Goal: Task Accomplishment & Management: Manage account settings

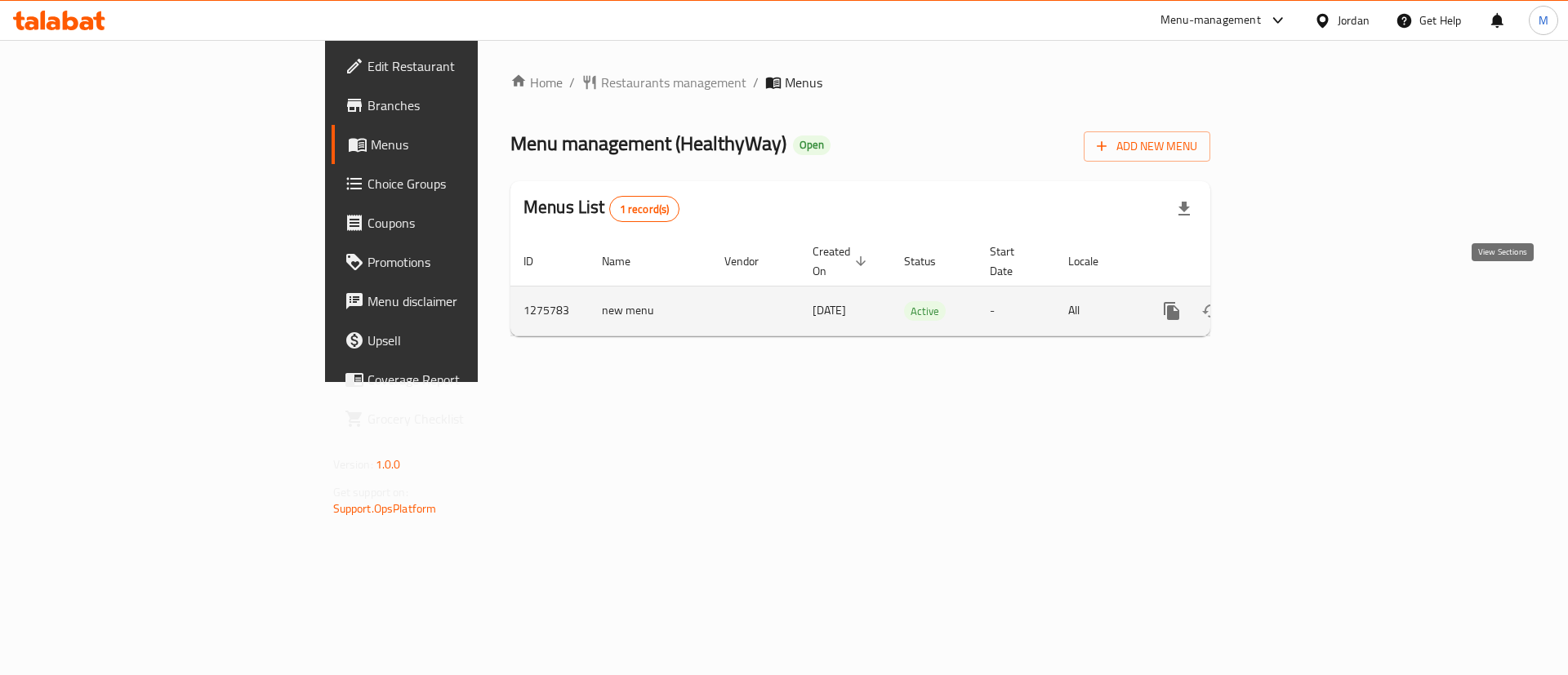
click at [1309, 291] on link "enhanced table" at bounding box center [1289, 310] width 39 height 39
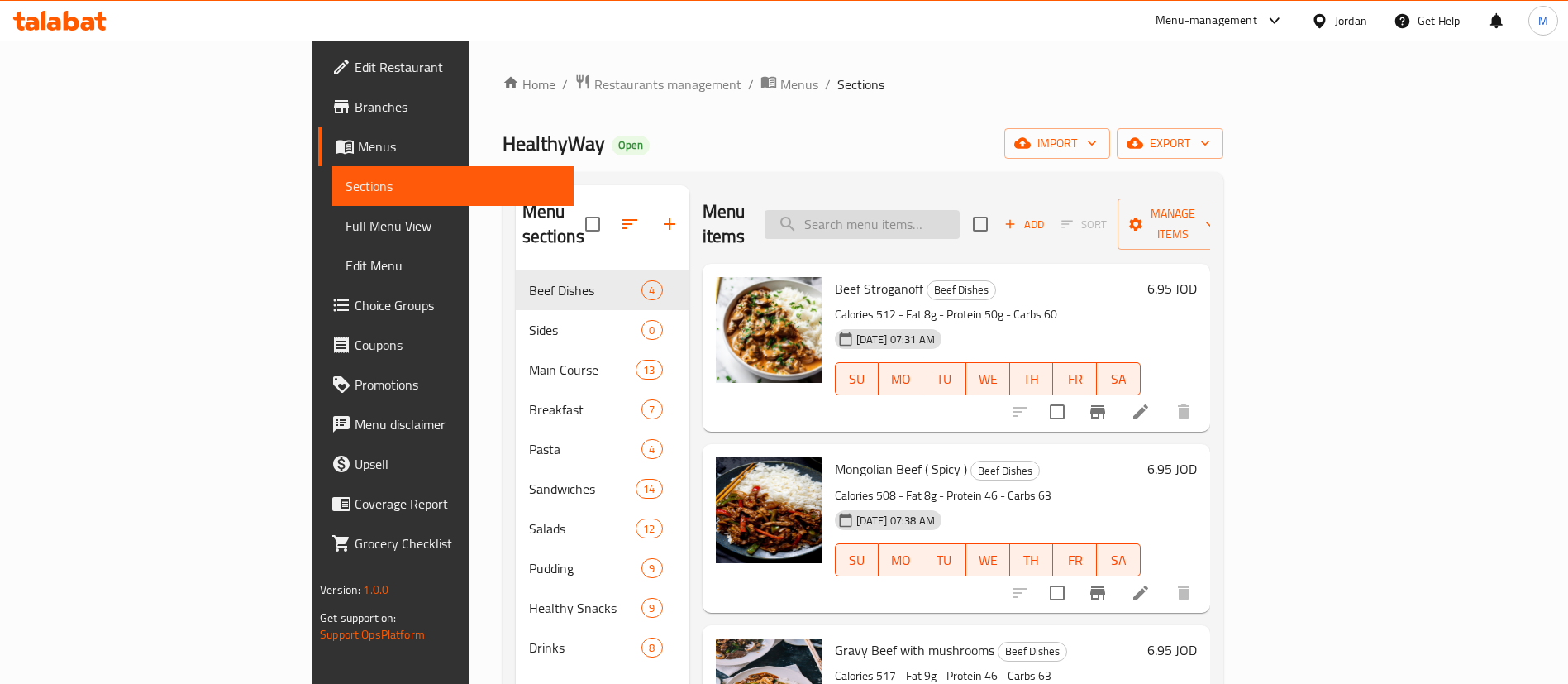
click at [952, 210] on input "search" at bounding box center [862, 224] width 195 height 29
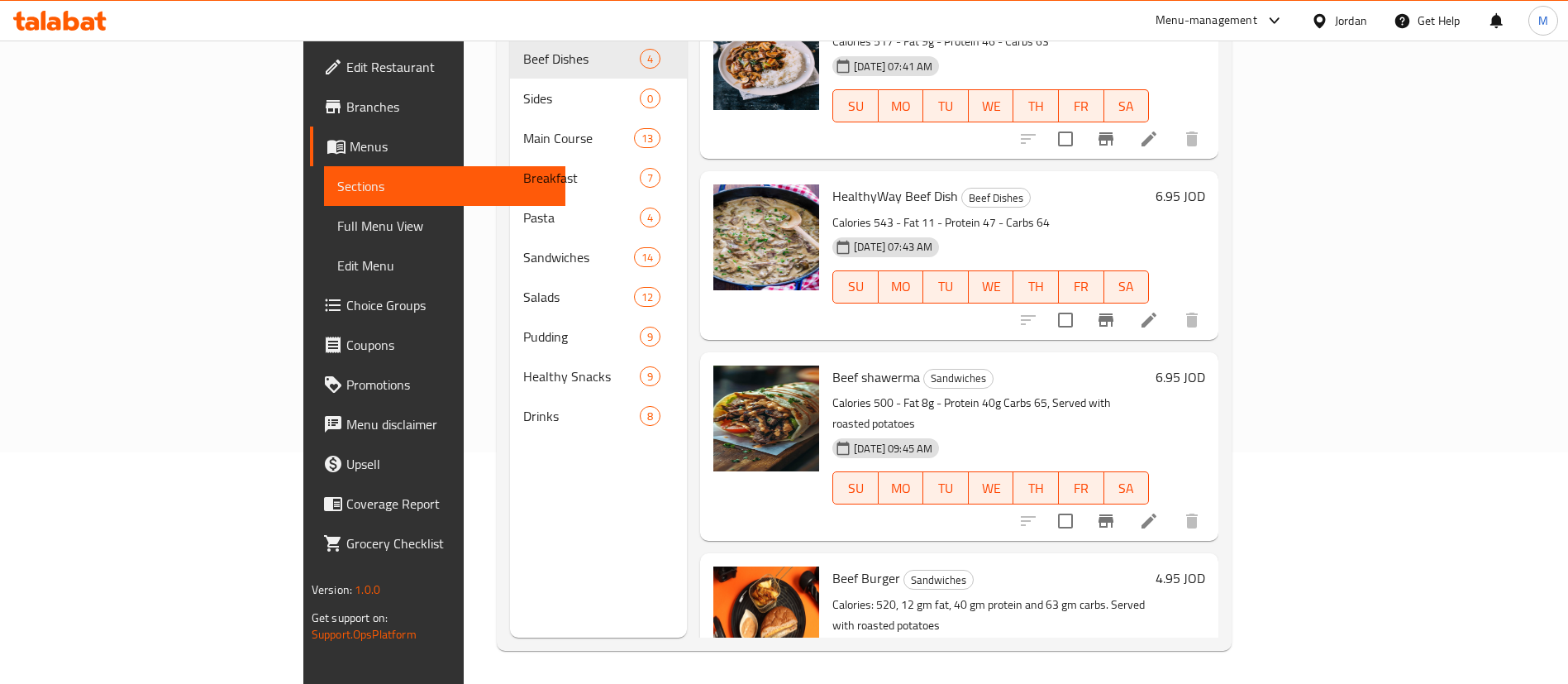
scroll to position [399, 0]
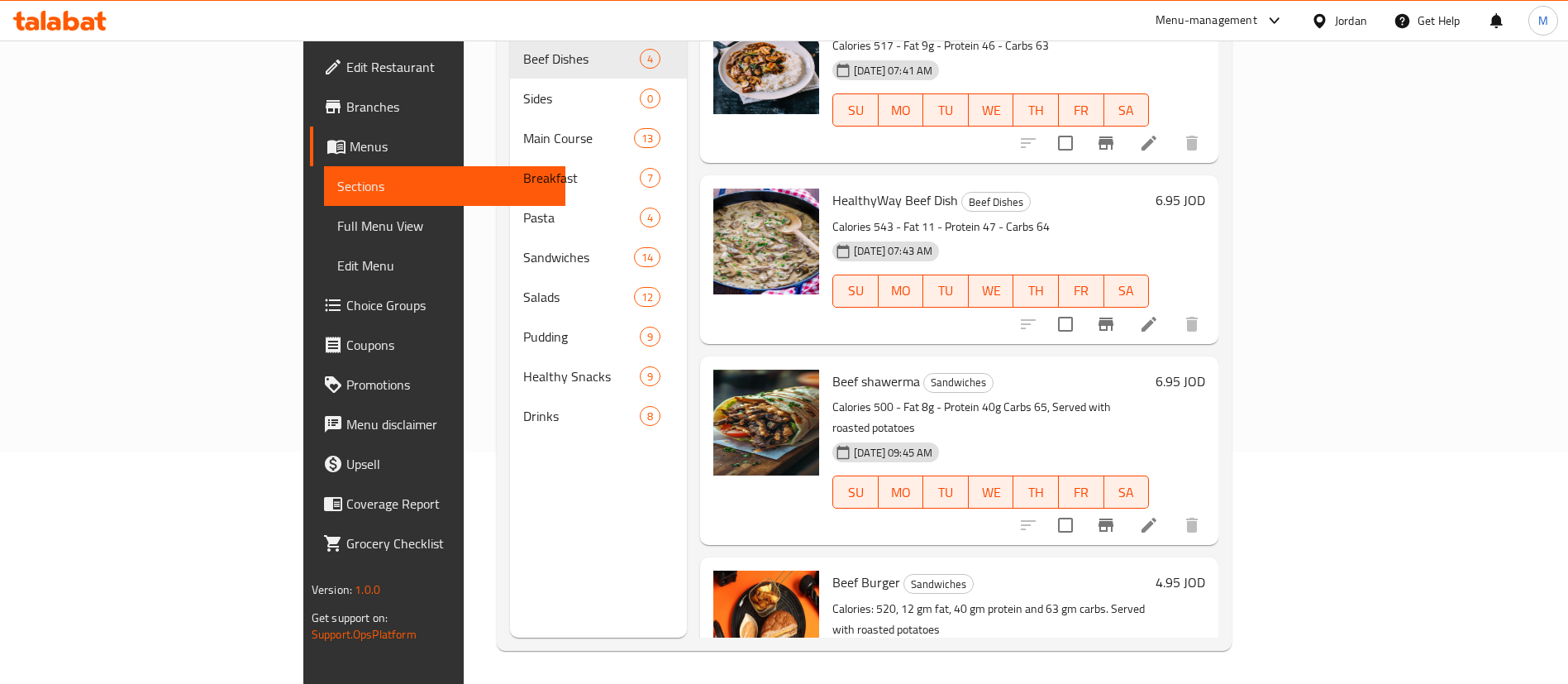
type input "beef"
click at [843, 188] on span "HealthyWay Beef Dish" at bounding box center [895, 200] width 126 height 25
copy h6 "HealthyWay Beef Dish"
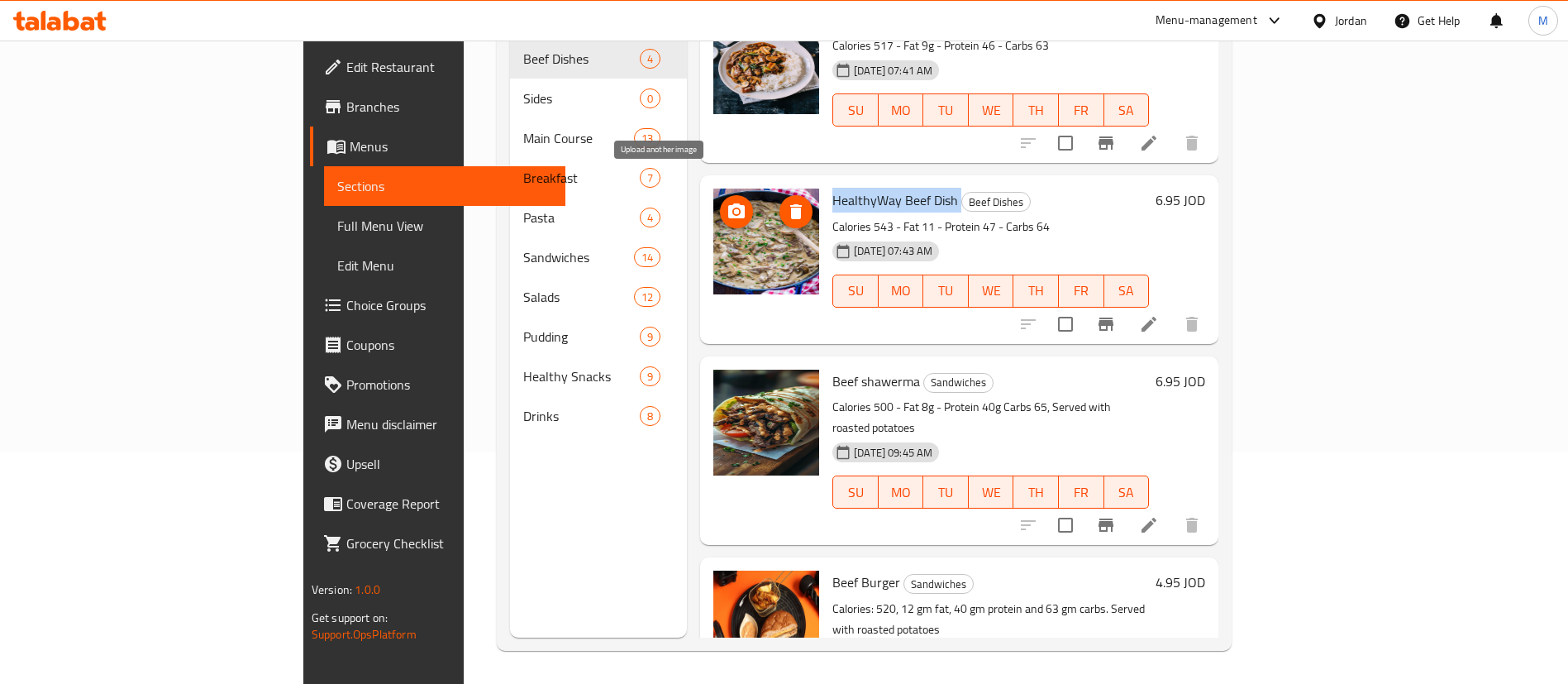
copy h6 "HealthyWay Beef Dish"
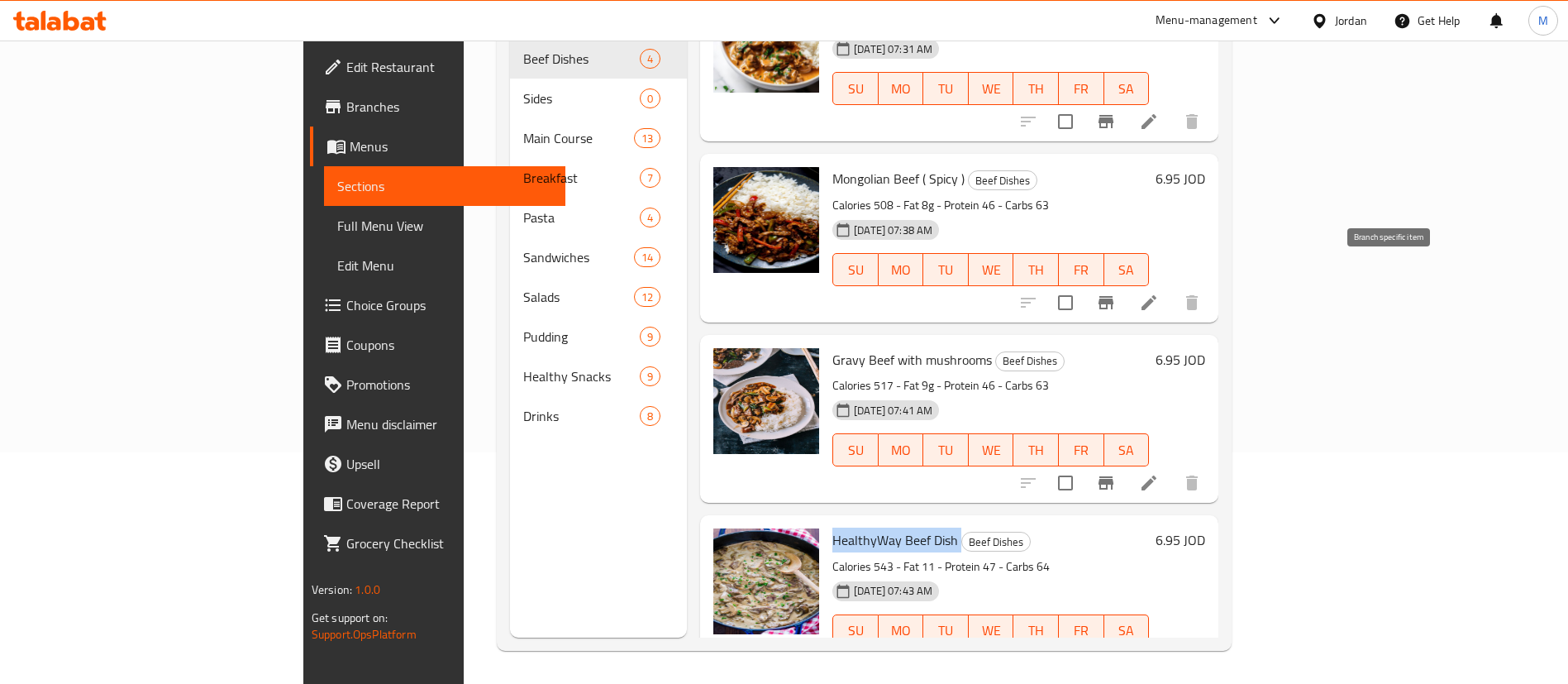
copy h6 "HealthyWay Beef Dish"
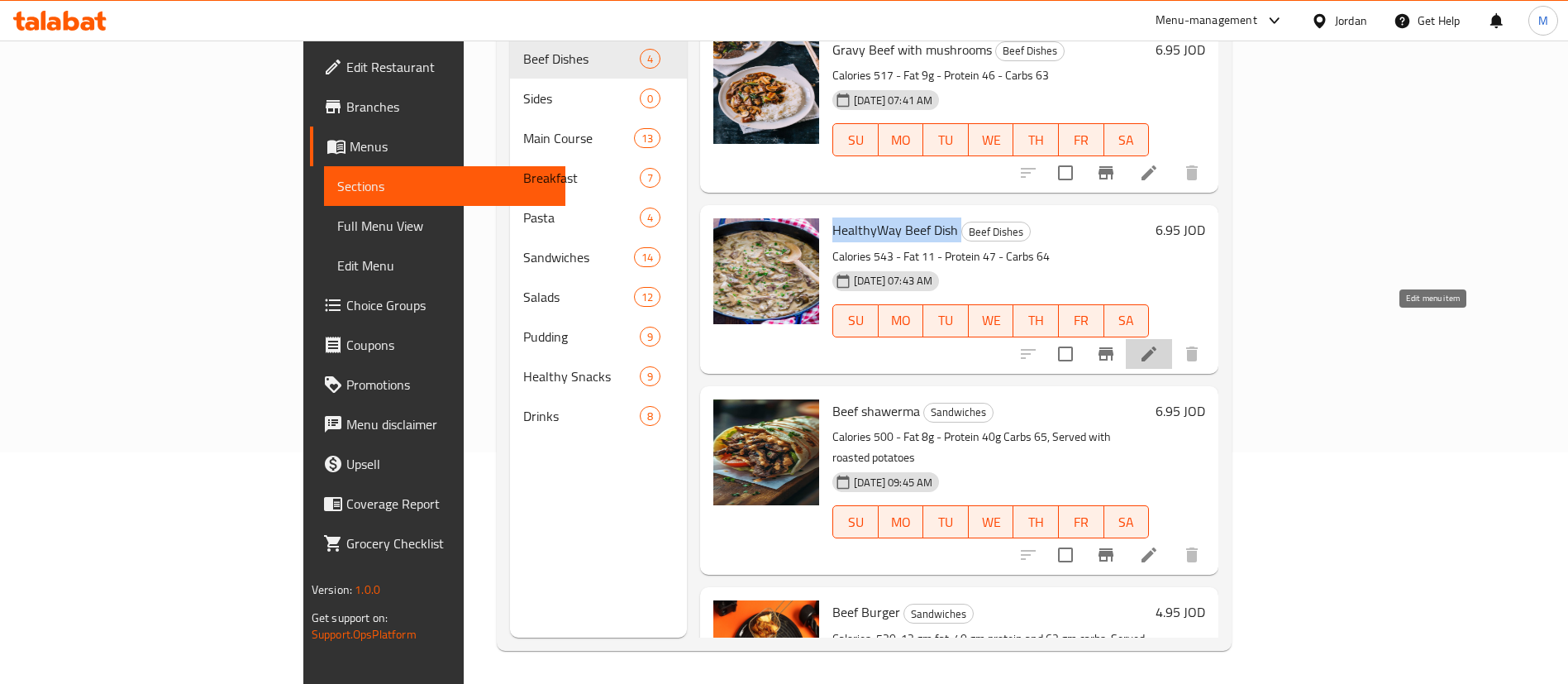
click at [1159, 344] on icon at bounding box center [1148, 353] width 20 height 20
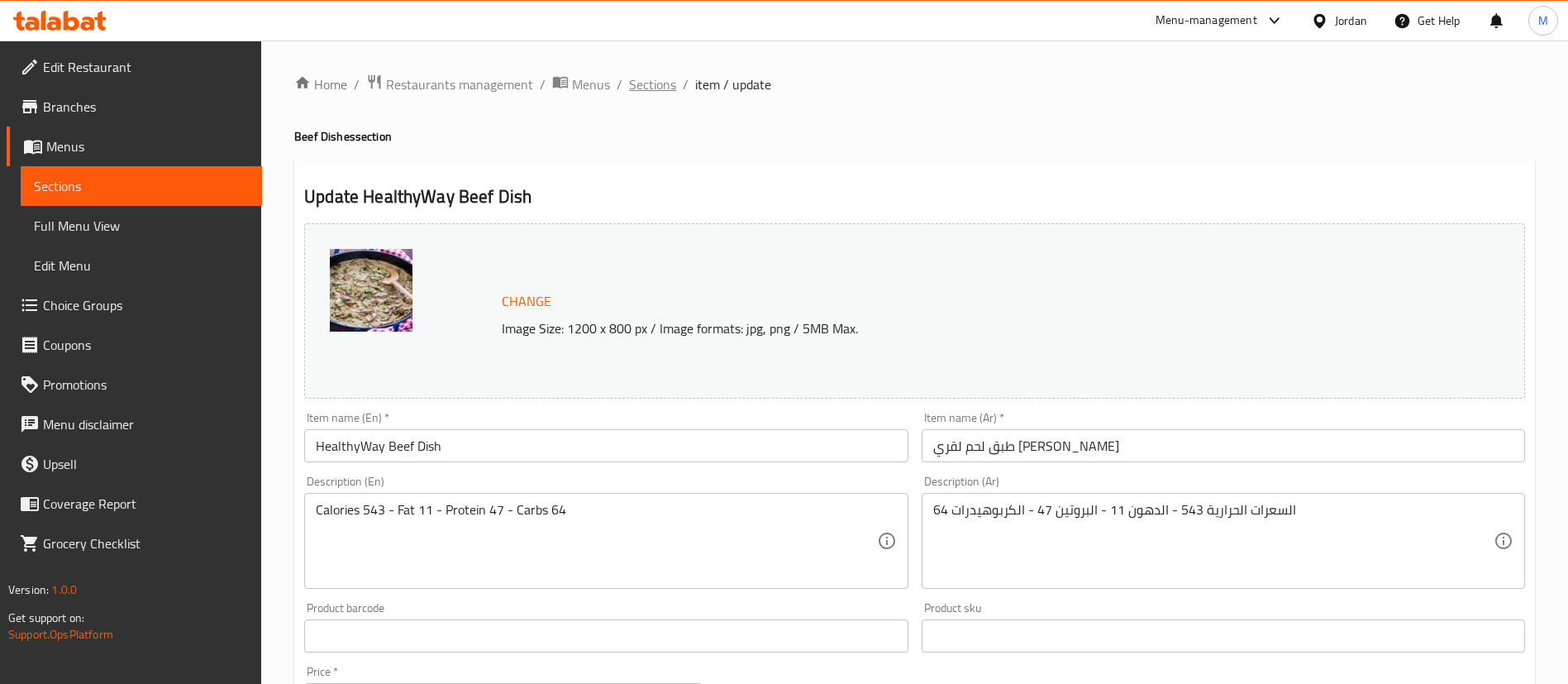
click at [657, 86] on span "Sections" at bounding box center [652, 84] width 47 height 20
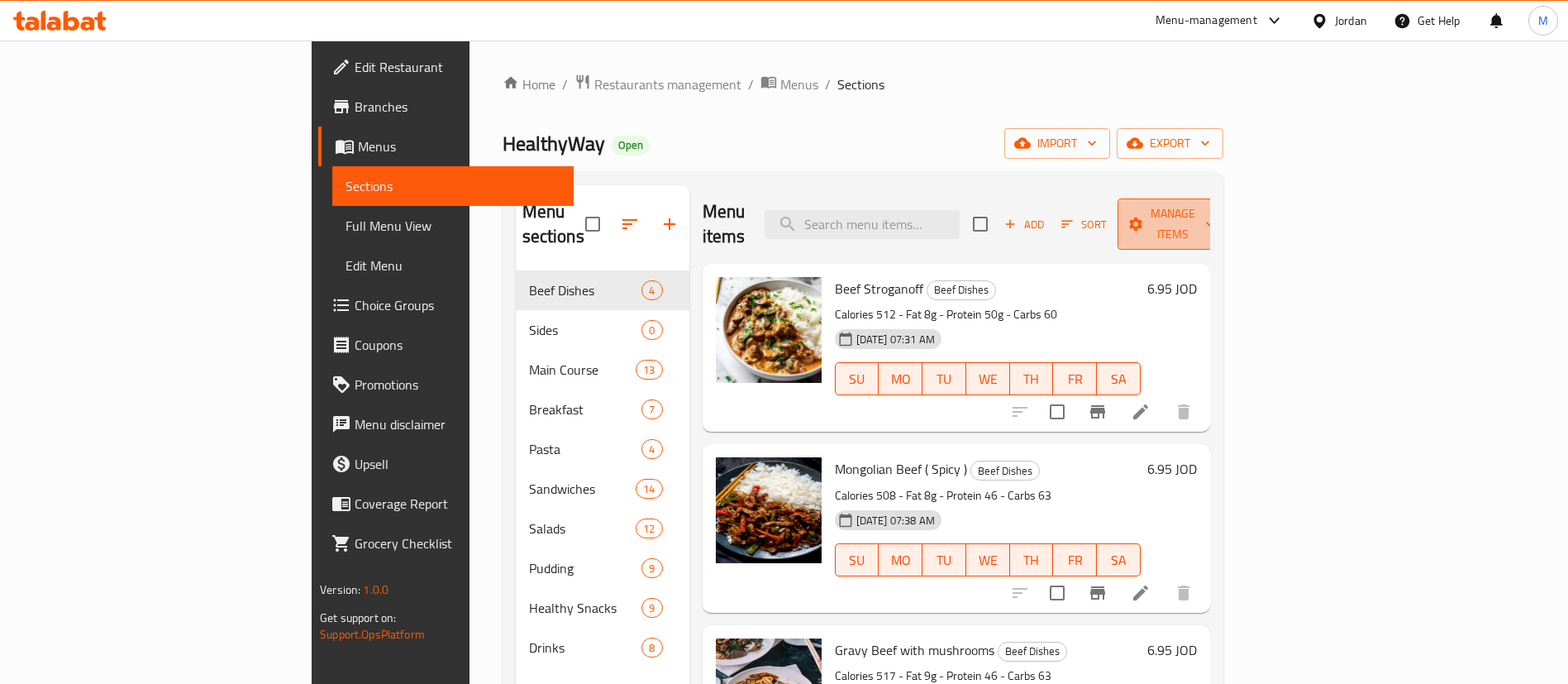
click at [1215, 214] on span "Manage items" at bounding box center [1172, 223] width 84 height 42
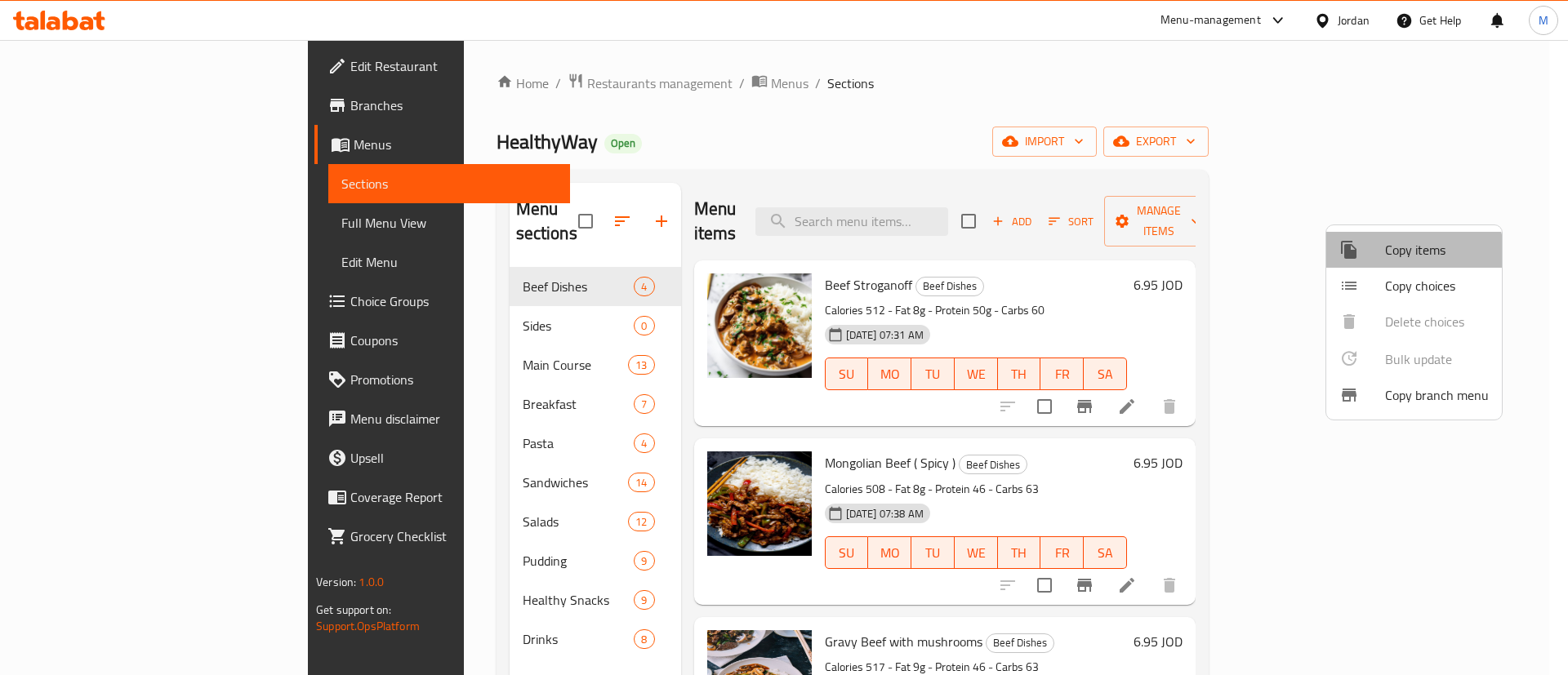
click at [1387, 262] on li "Copy items" at bounding box center [1414, 249] width 175 height 36
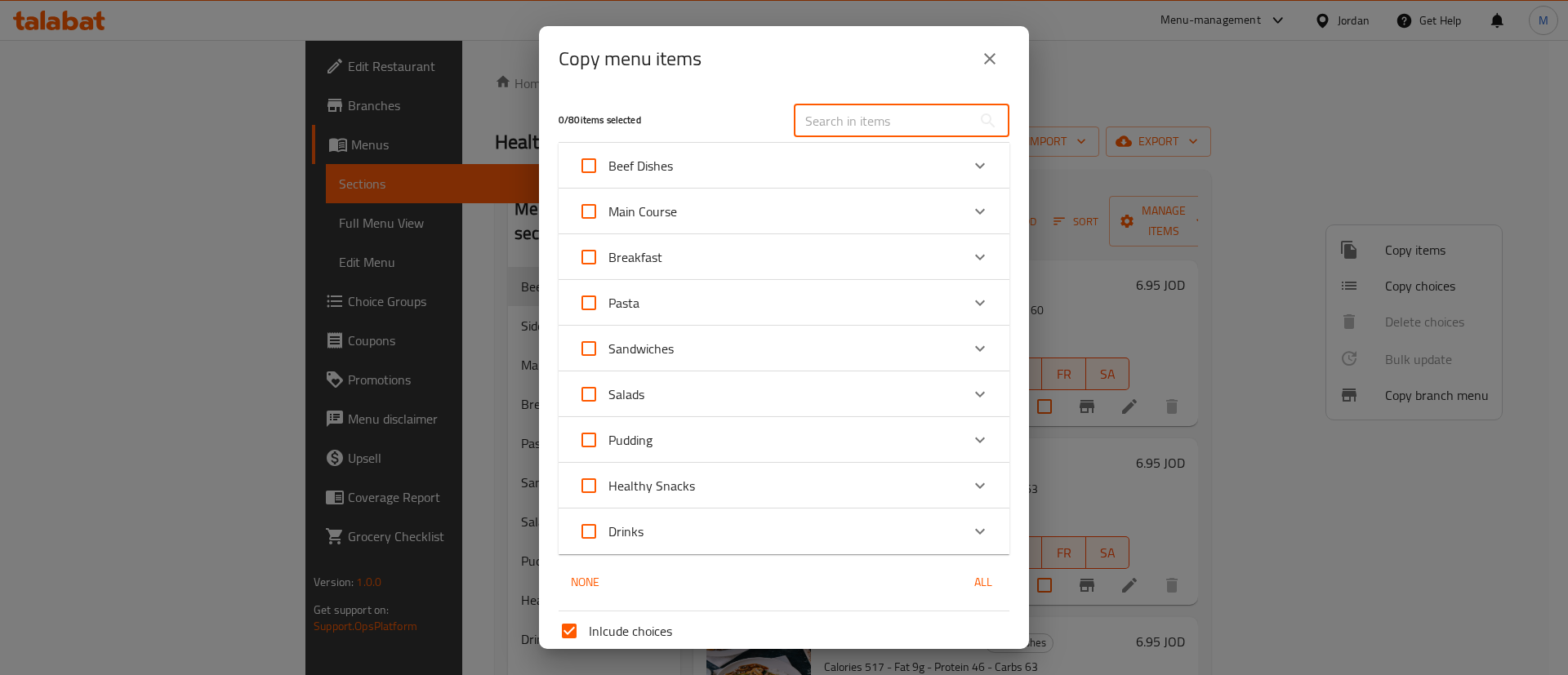
click at [856, 123] on input "text" at bounding box center [883, 121] width 178 height 33
paste input "HealthyWay Beef Dish"
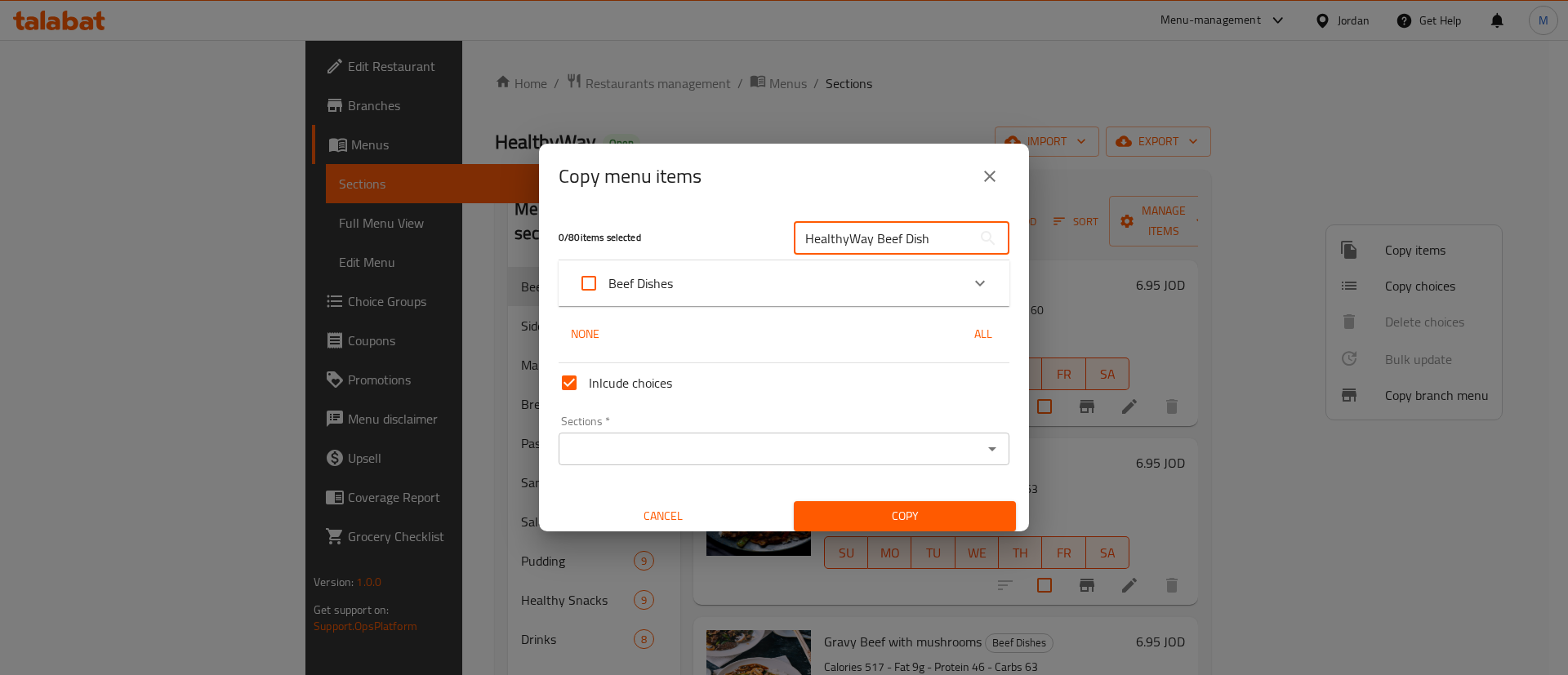
type input "HealthyWay Beef Dish"
click at [785, 282] on div "Beef Dishes" at bounding box center [768, 283] width 382 height 39
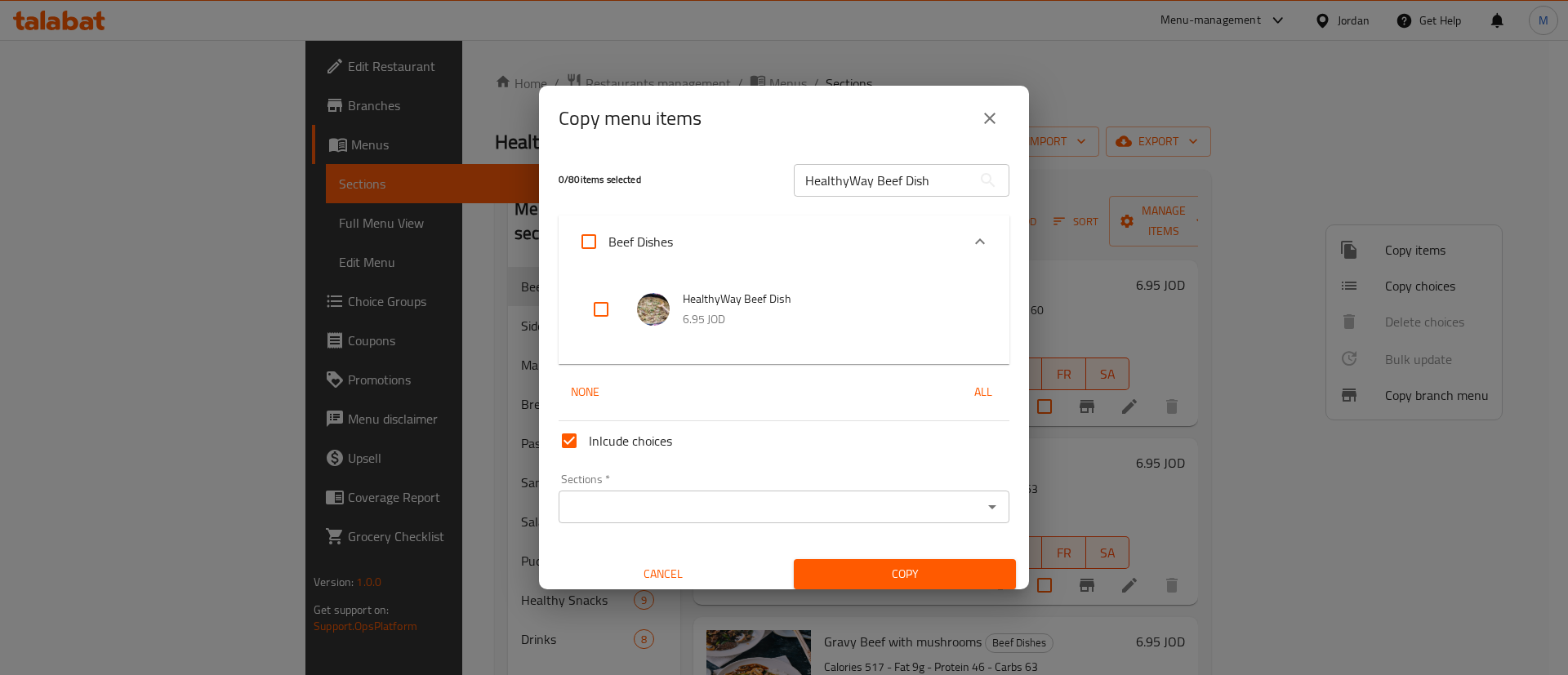
click at [594, 309] on input "checkbox" at bounding box center [601, 309] width 39 height 39
checkbox input "true"
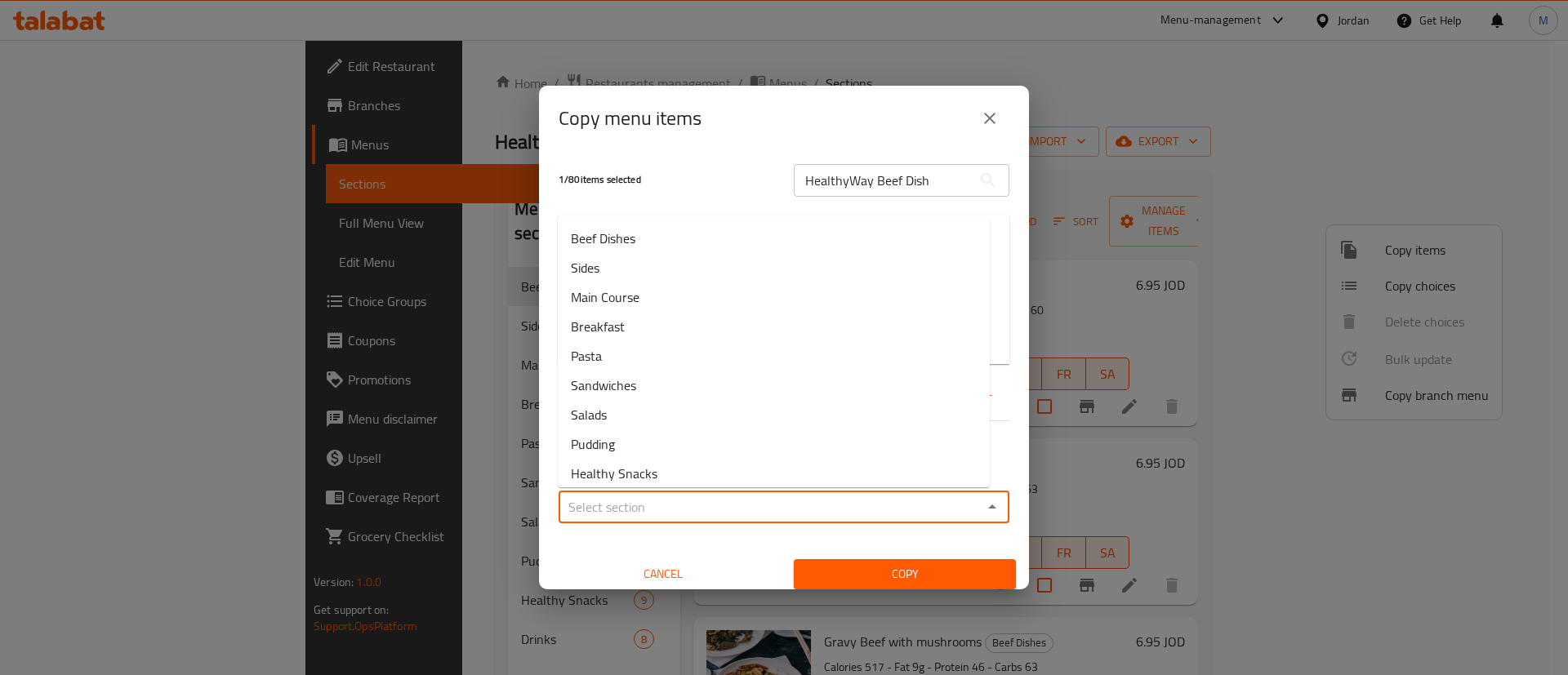
click at [719, 517] on input "Sections   *" at bounding box center [770, 506] width 414 height 23
click at [753, 248] on li "Beef Dishes" at bounding box center [774, 238] width 432 height 29
type input "Beef Dishes"
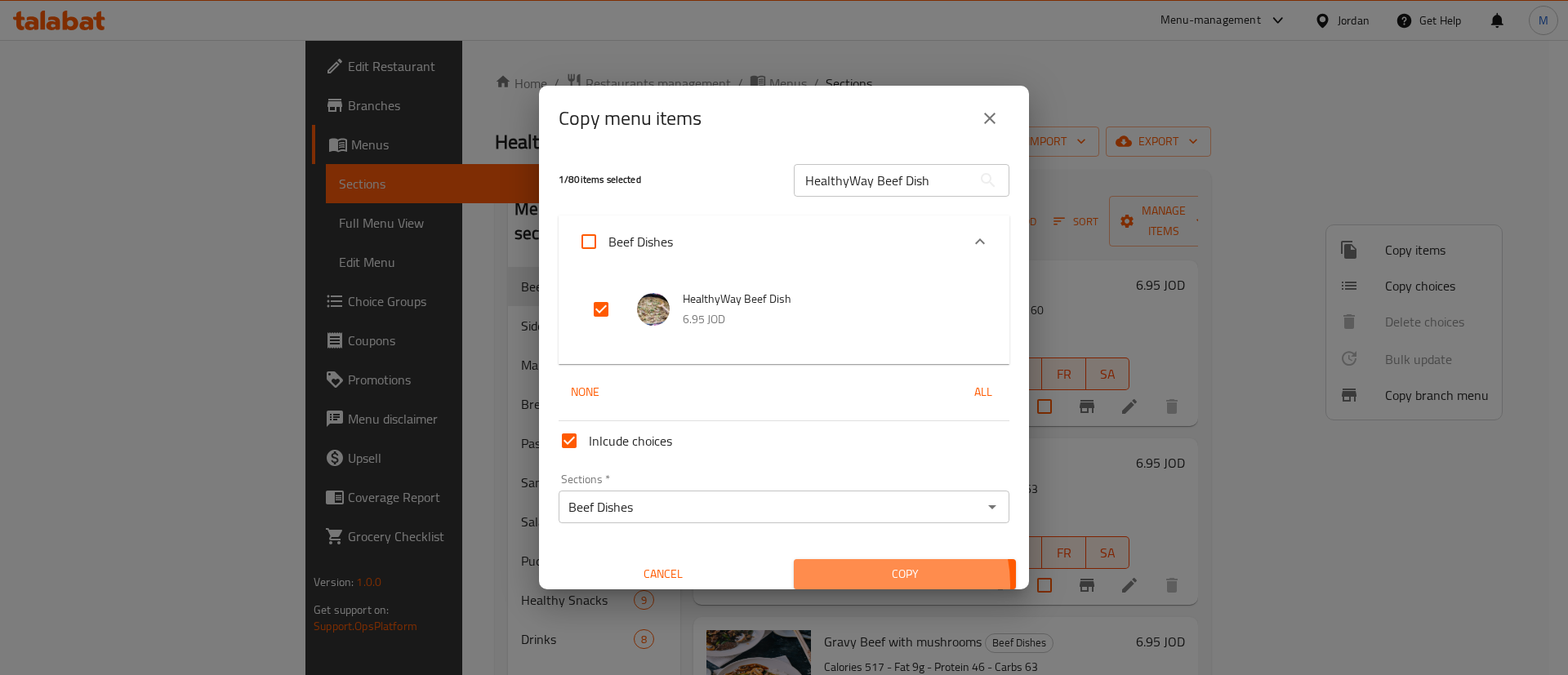
click at [863, 584] on button "Copy" at bounding box center [904, 574] width 222 height 30
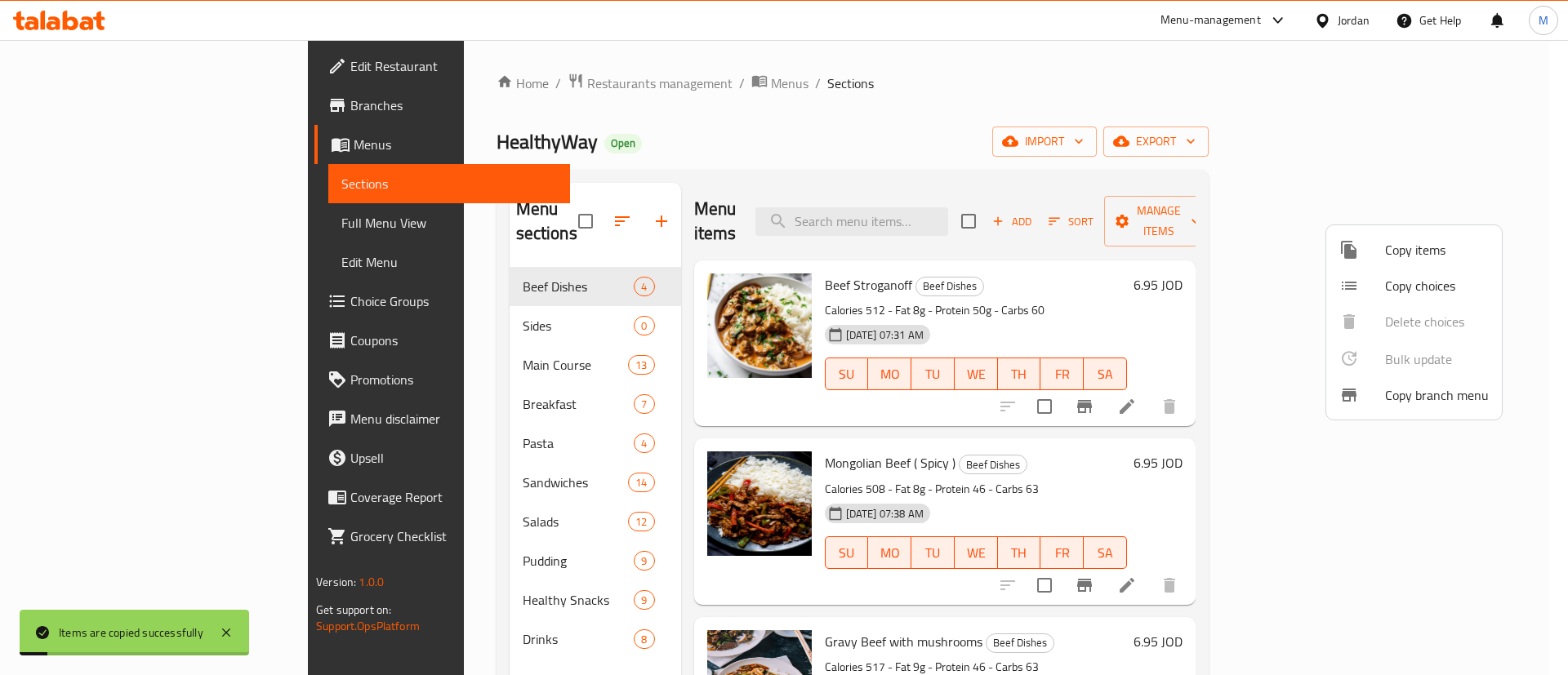
click at [1101, 99] on div at bounding box center [784, 337] width 1568 height 675
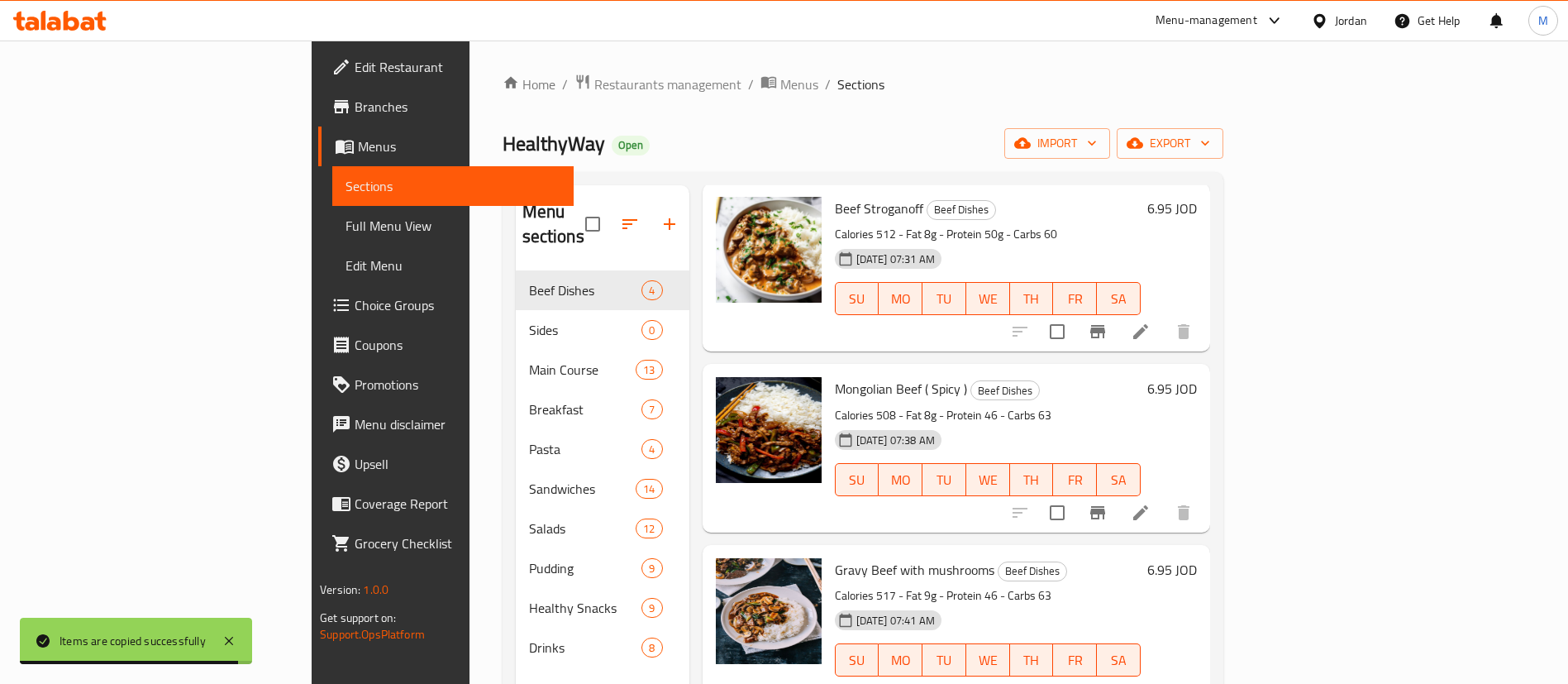
scroll to position [232, 0]
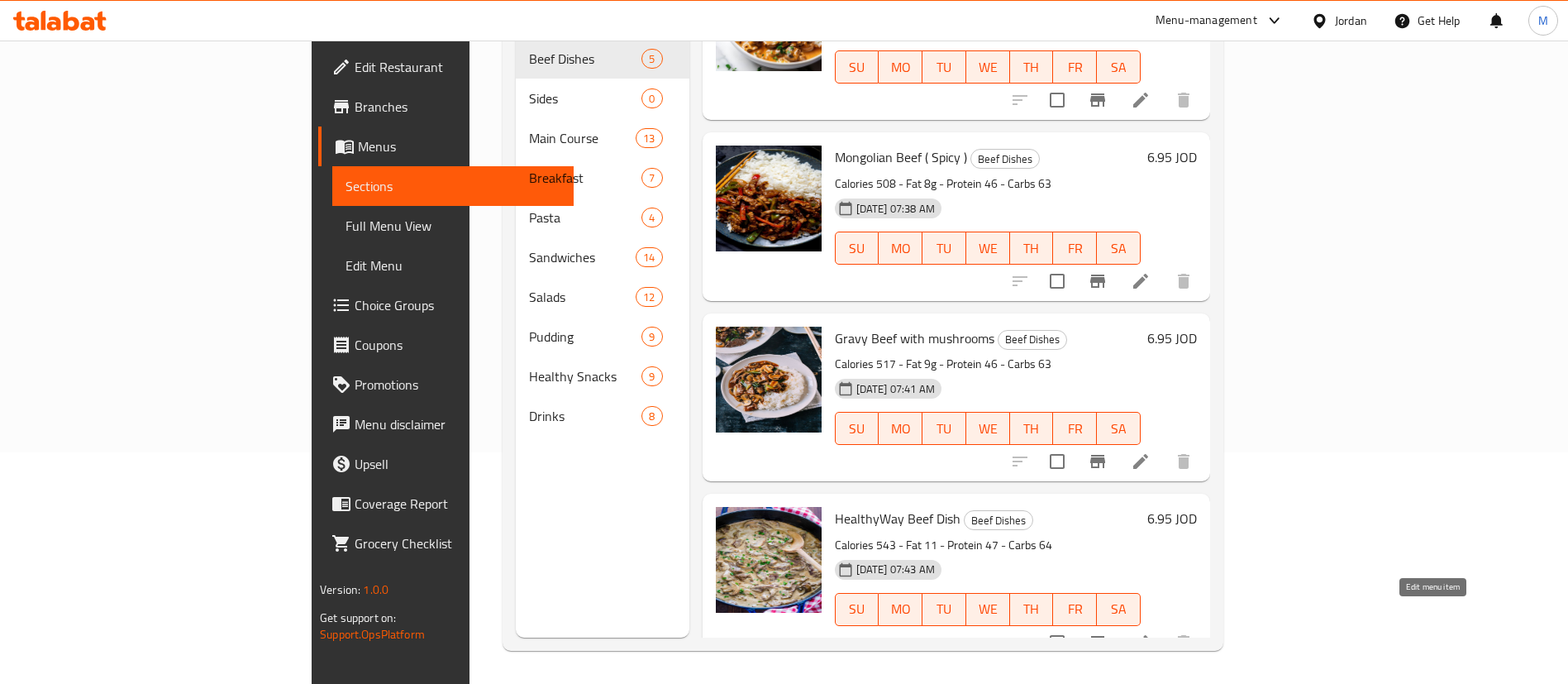
click at [1151, 633] on icon at bounding box center [1140, 642] width 20 height 20
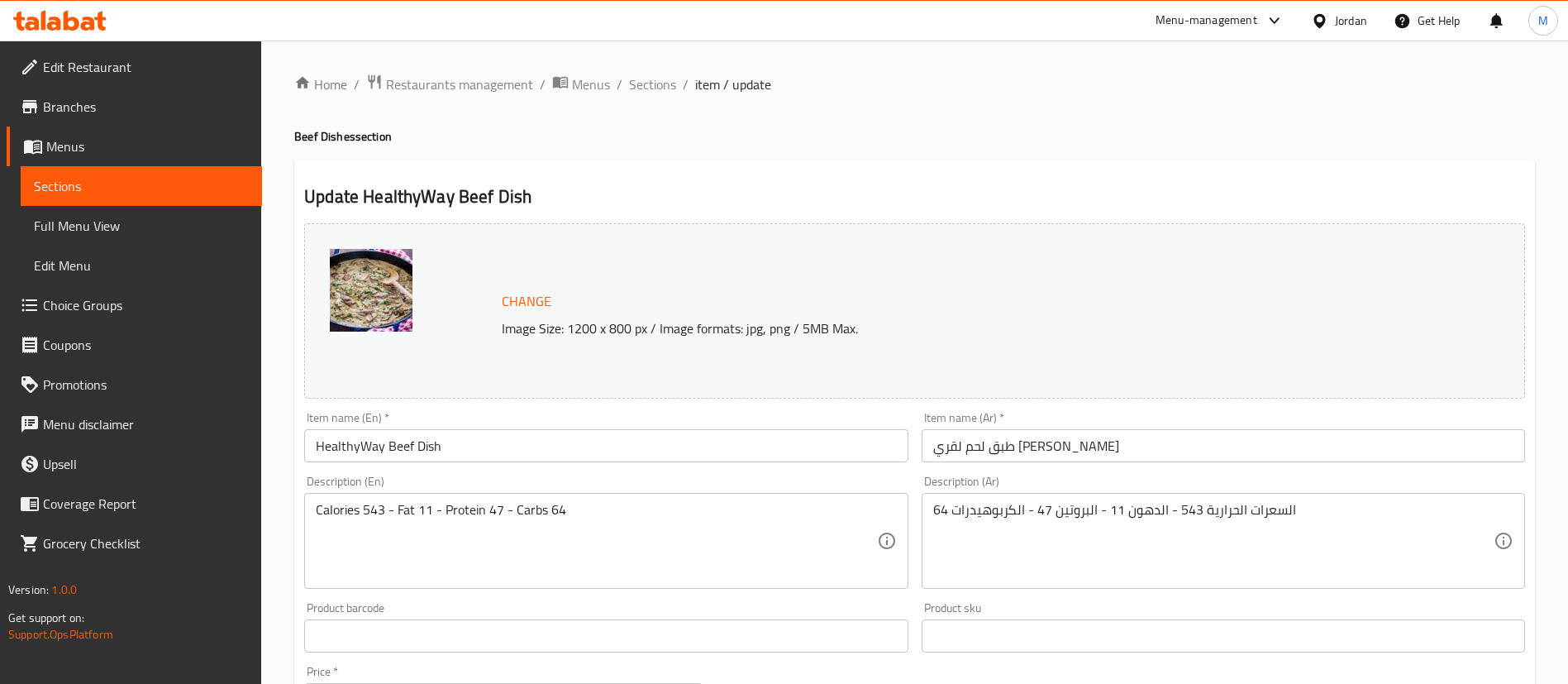
scroll to position [509, 0]
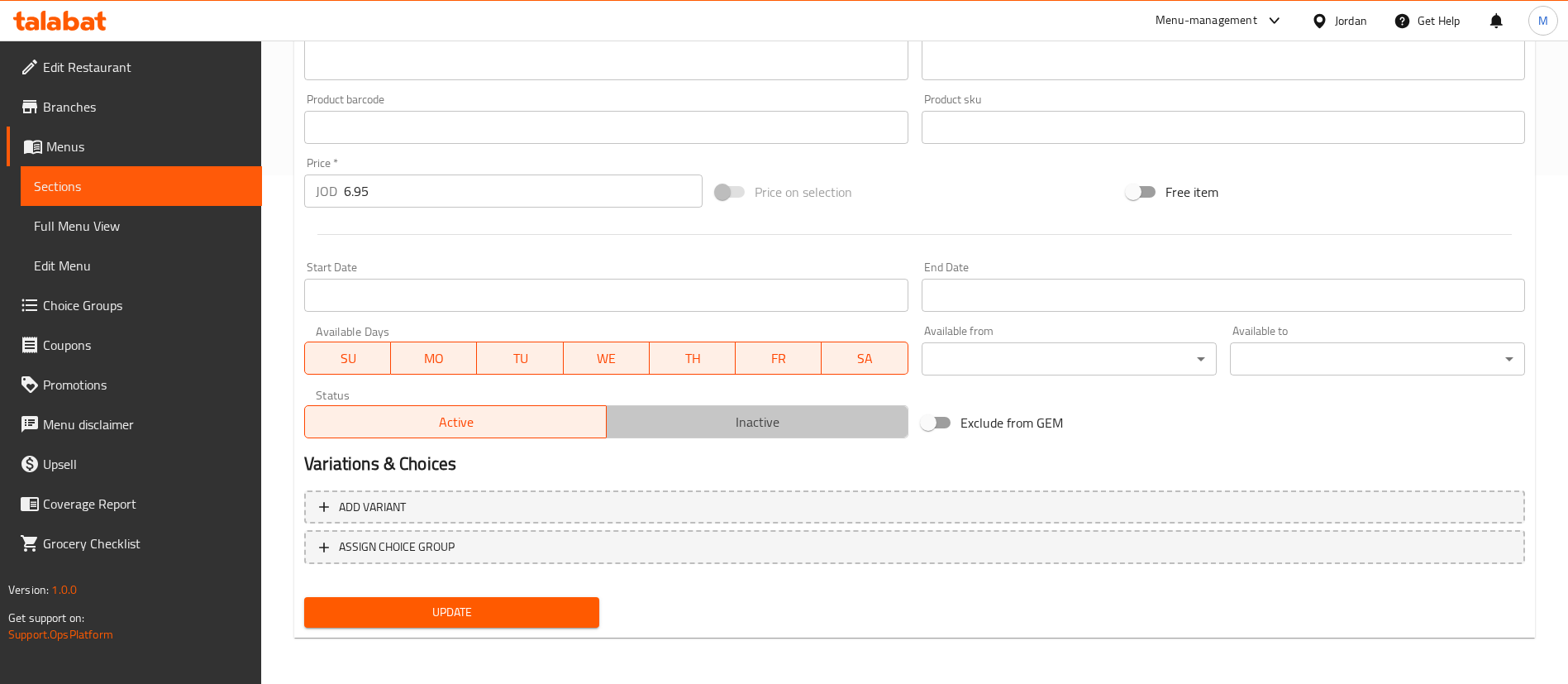
click at [674, 417] on span "Inactive" at bounding box center [758, 422] width 289 height 24
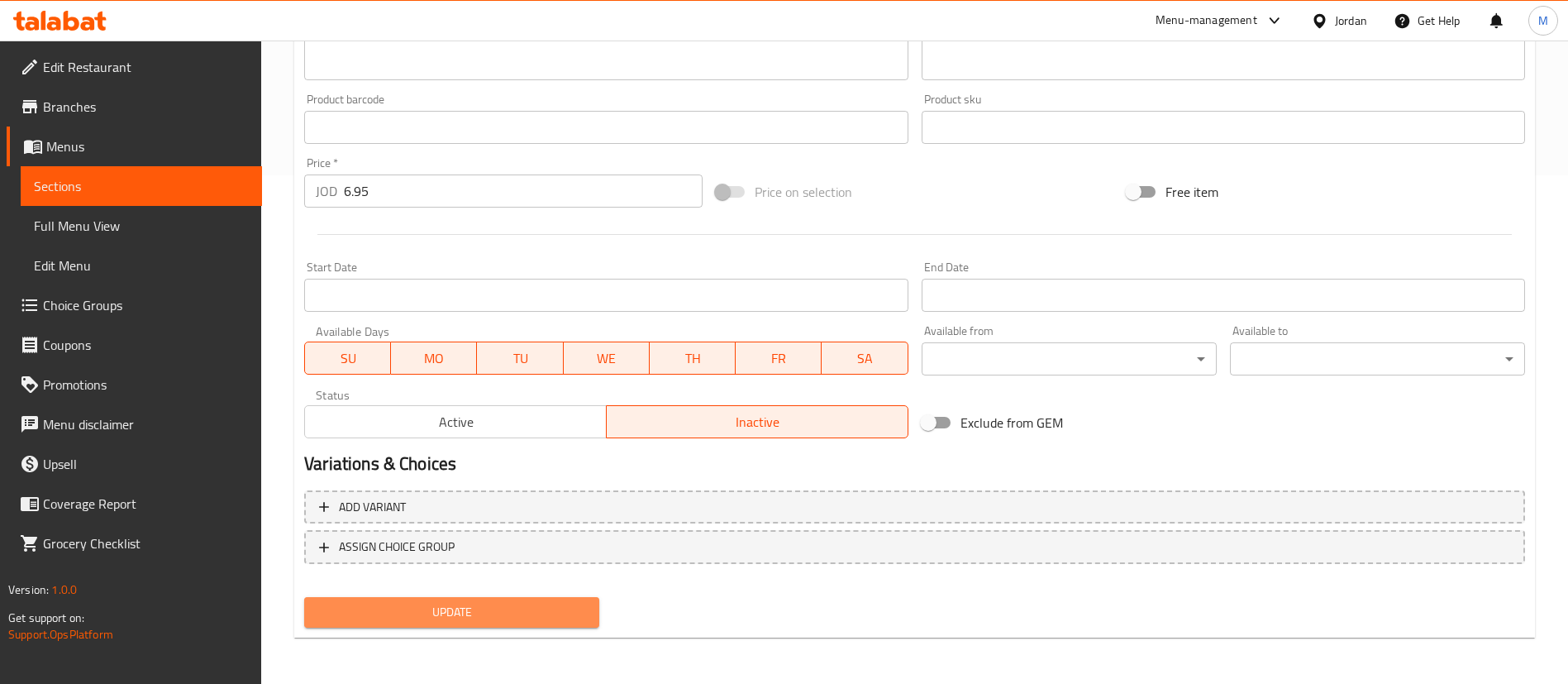
click at [490, 612] on span "Update" at bounding box center [452, 613] width 268 height 20
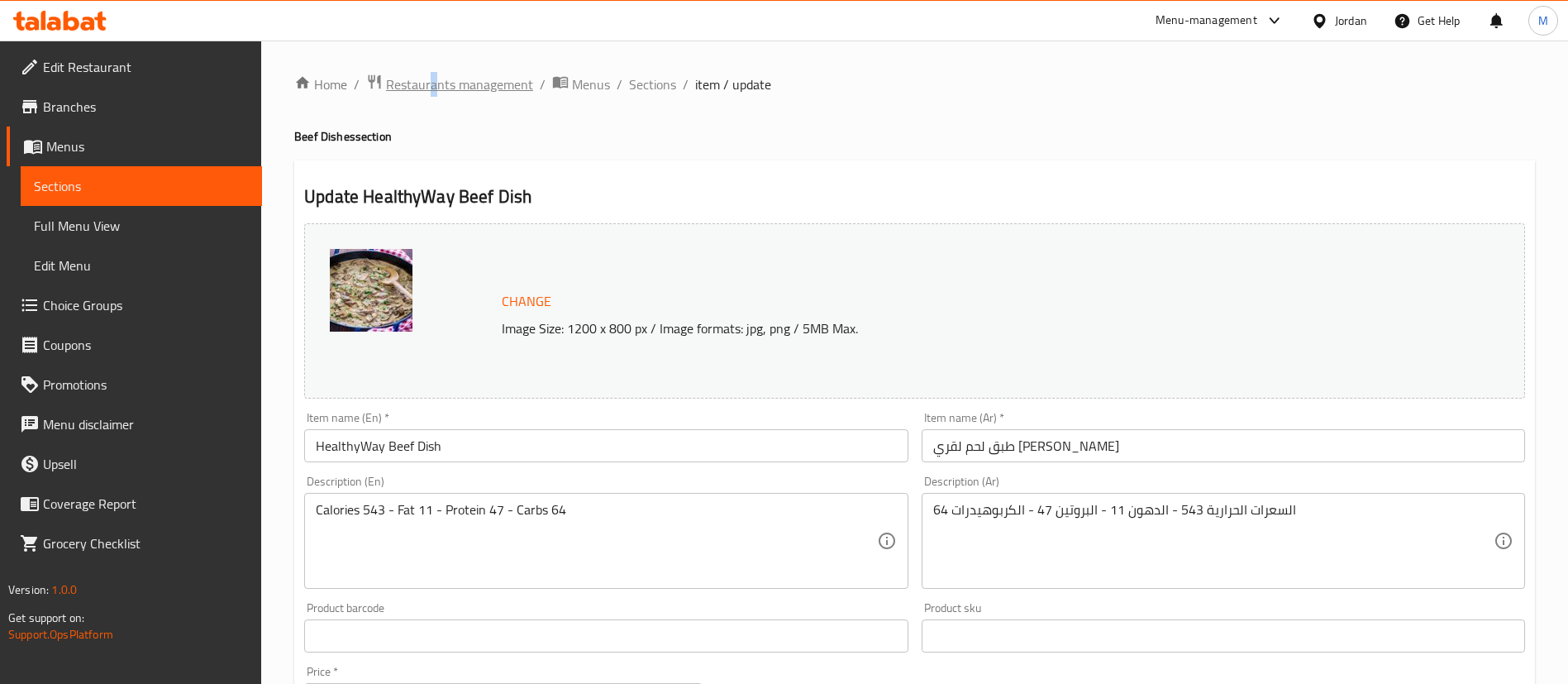
drag, startPoint x: 431, startPoint y: 70, endPoint x: 437, endPoint y: 83, distance: 14.3
click at [437, 83] on div "Home / Restaurants management / Menus / Sections / item / update Beef Dishes se…" at bounding box center [915, 617] width 1307 height 1152
click at [437, 83] on span "Restaurants management" at bounding box center [459, 84] width 147 height 20
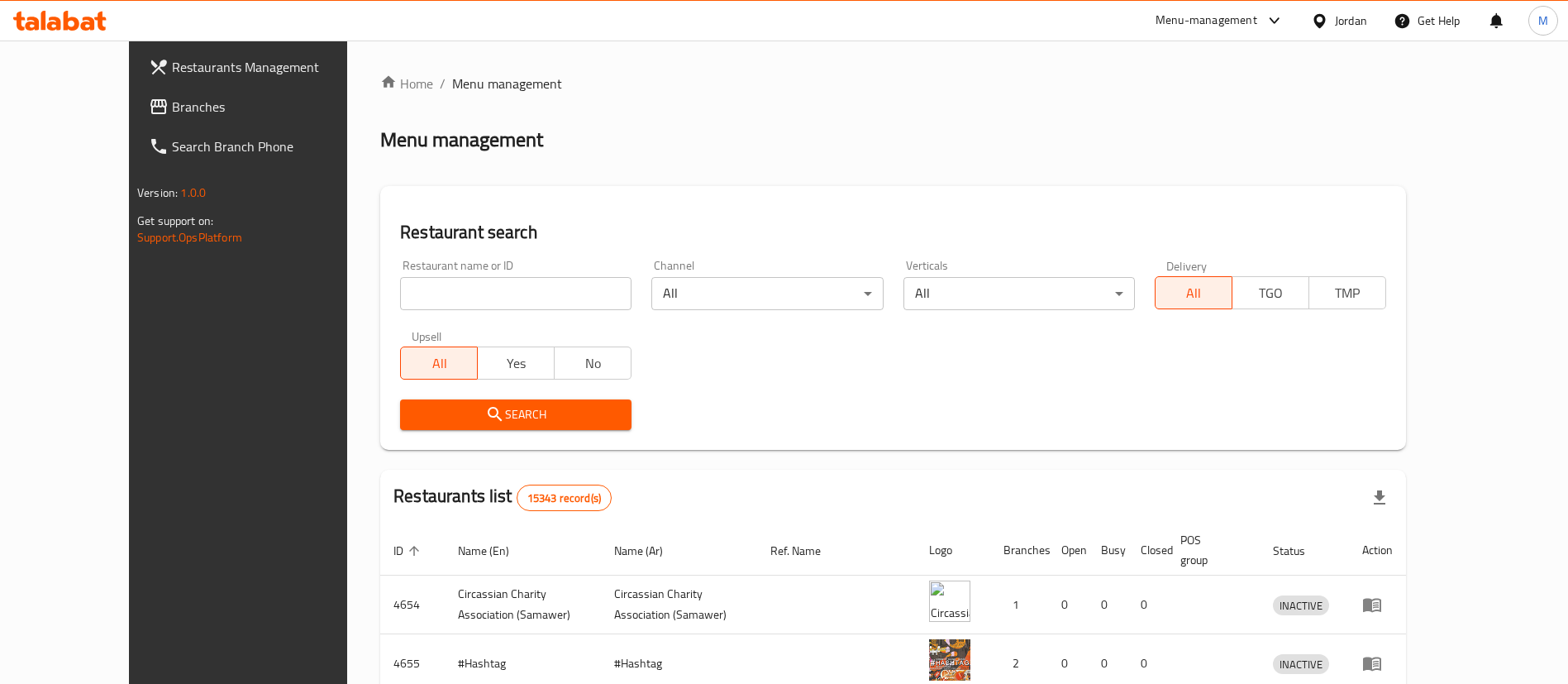
click at [475, 300] on input "search" at bounding box center [516, 293] width 232 height 33
type input "Brain Freeze"
click button "Search" at bounding box center [516, 415] width 232 height 31
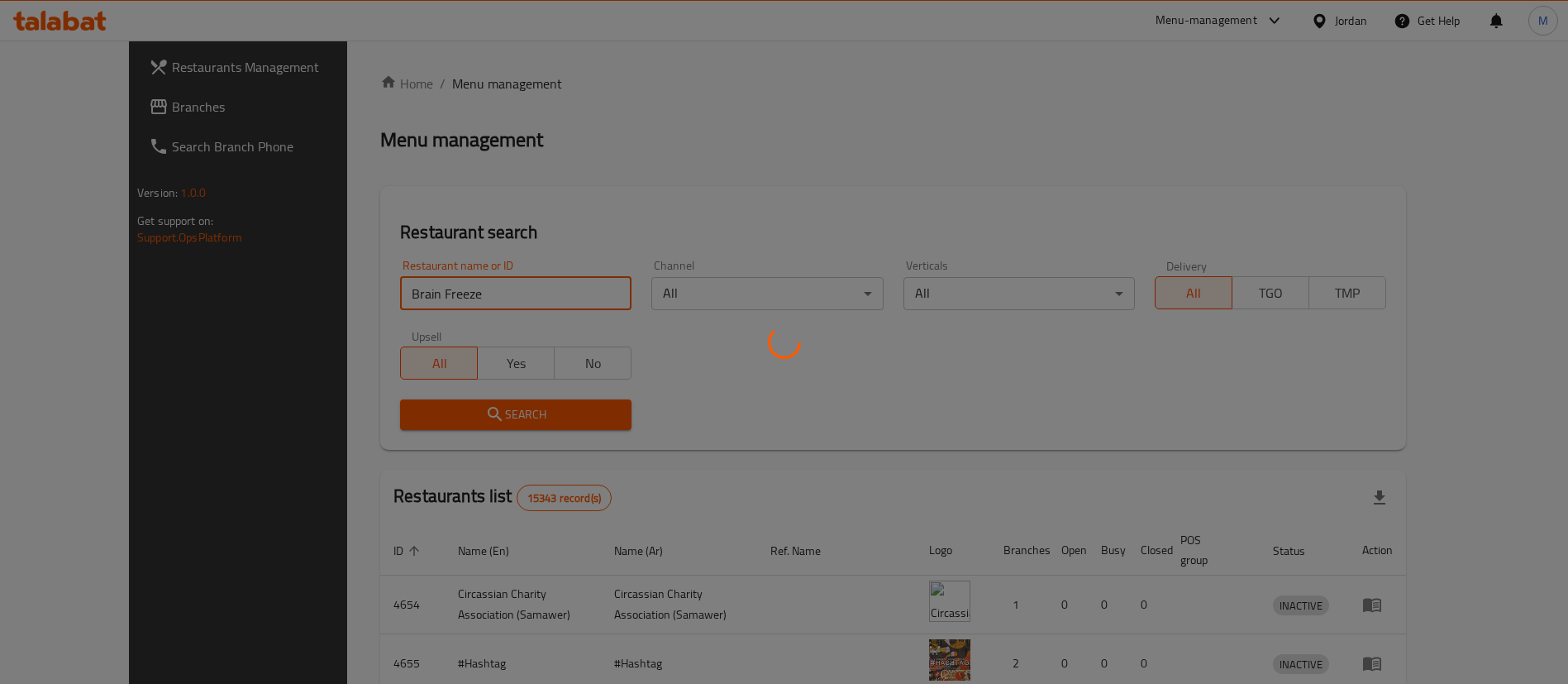
scroll to position [198, 0]
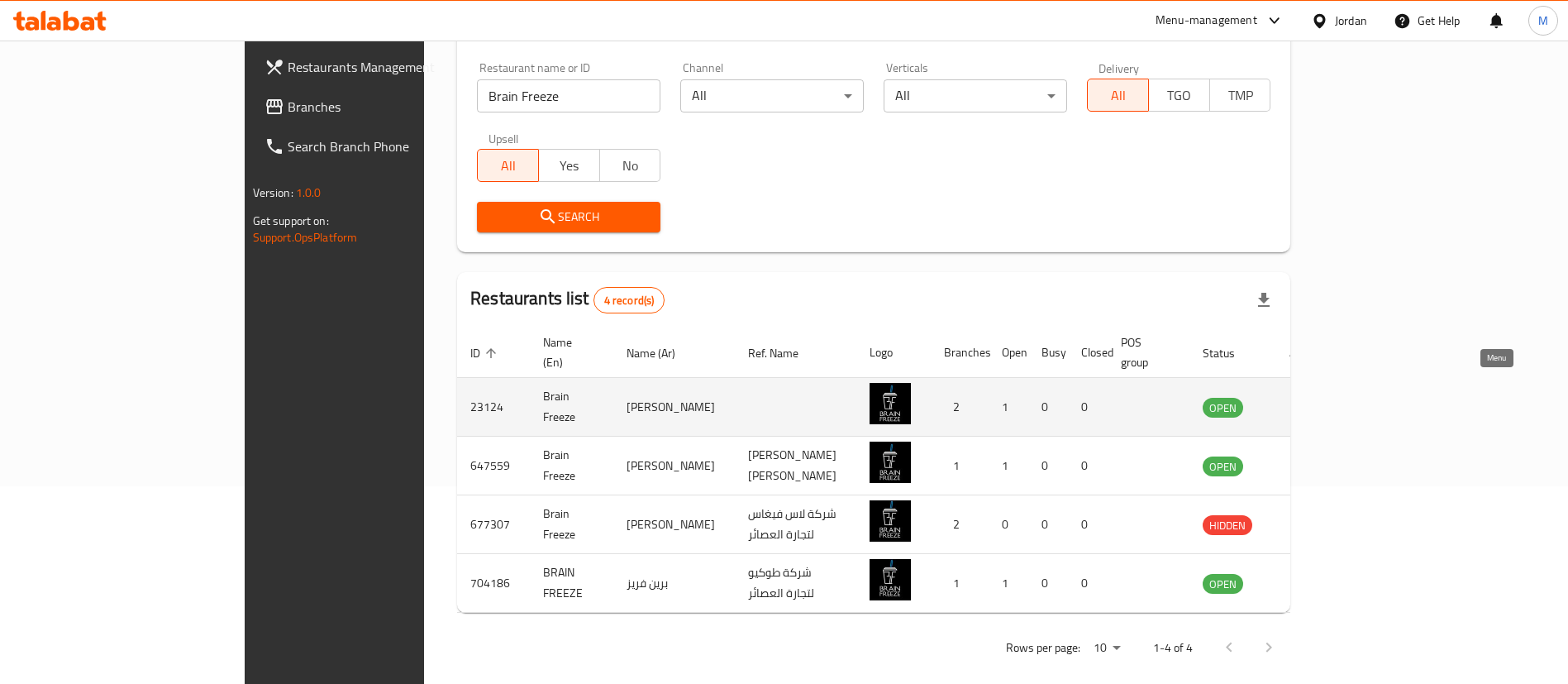
click at [1320, 397] on link "enhanced table" at bounding box center [1305, 406] width 31 height 20
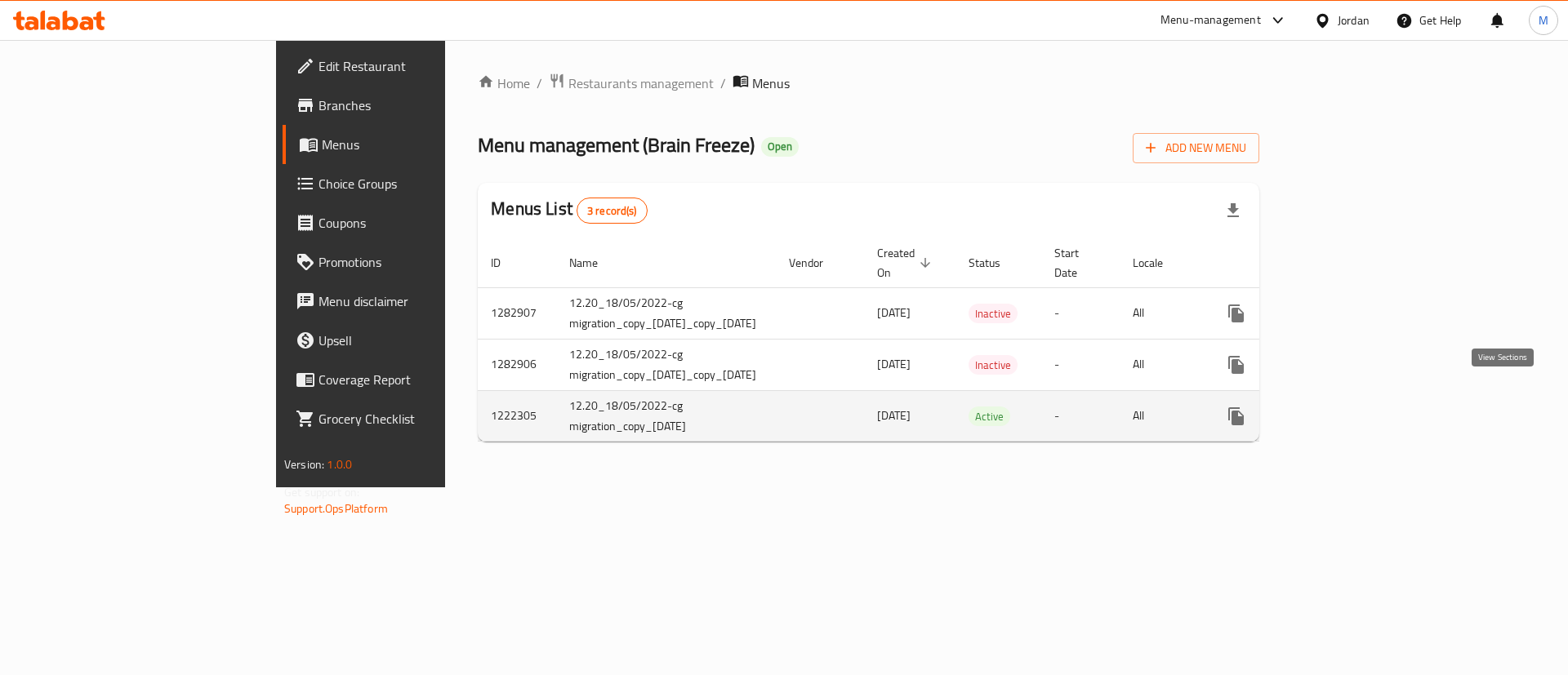
click at [1363, 407] on icon "enhanced table" at bounding box center [1353, 416] width 19 height 19
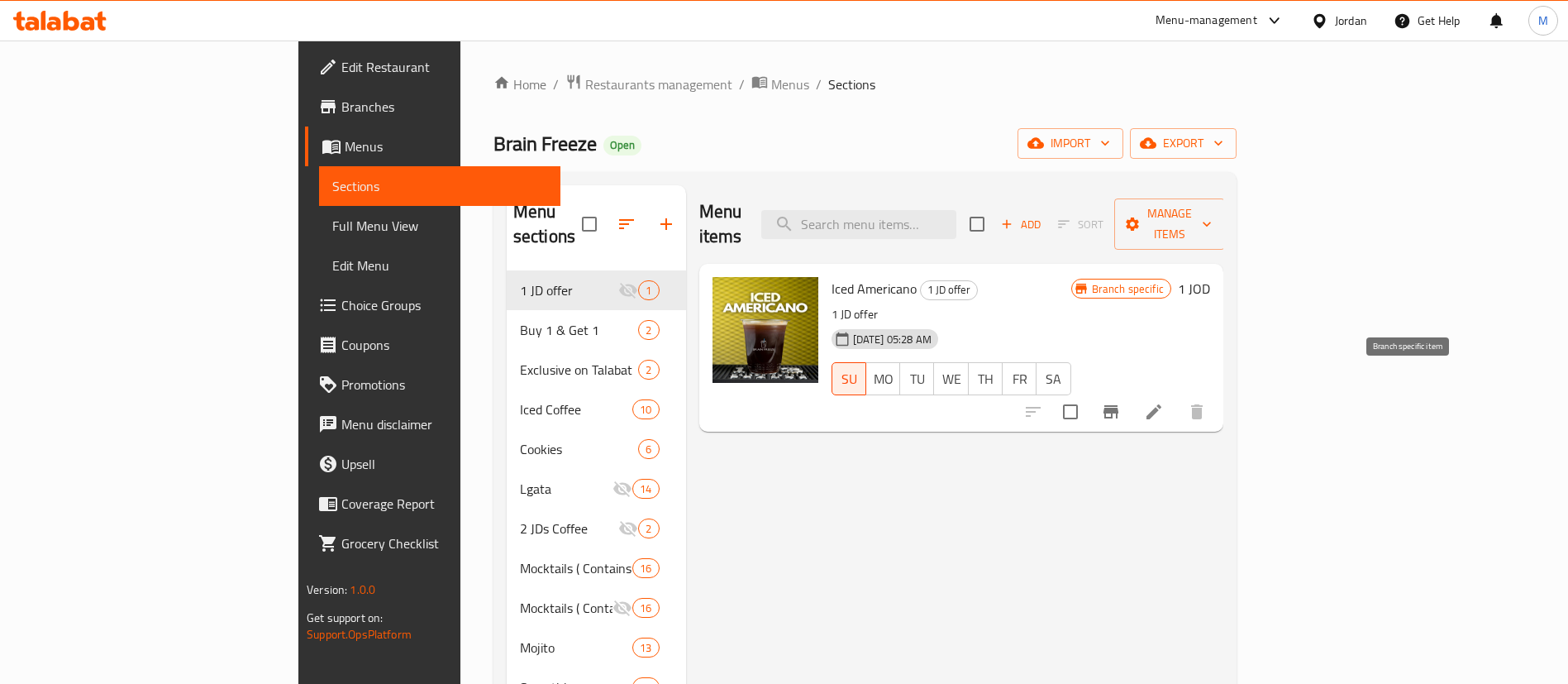
click at [1119, 405] on icon "Branch-specific-item" at bounding box center [1111, 412] width 15 height 14
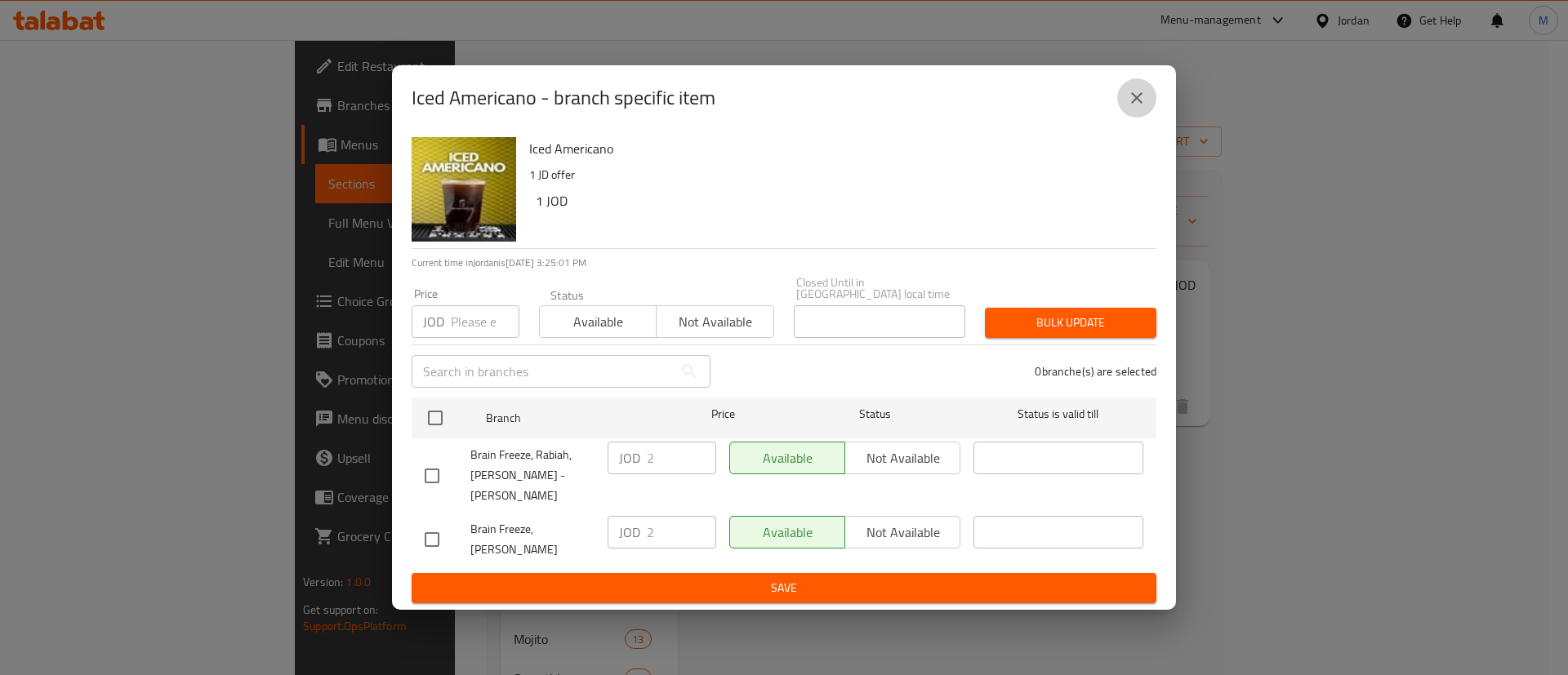
click at [1146, 117] on button "close" at bounding box center [1136, 97] width 39 height 39
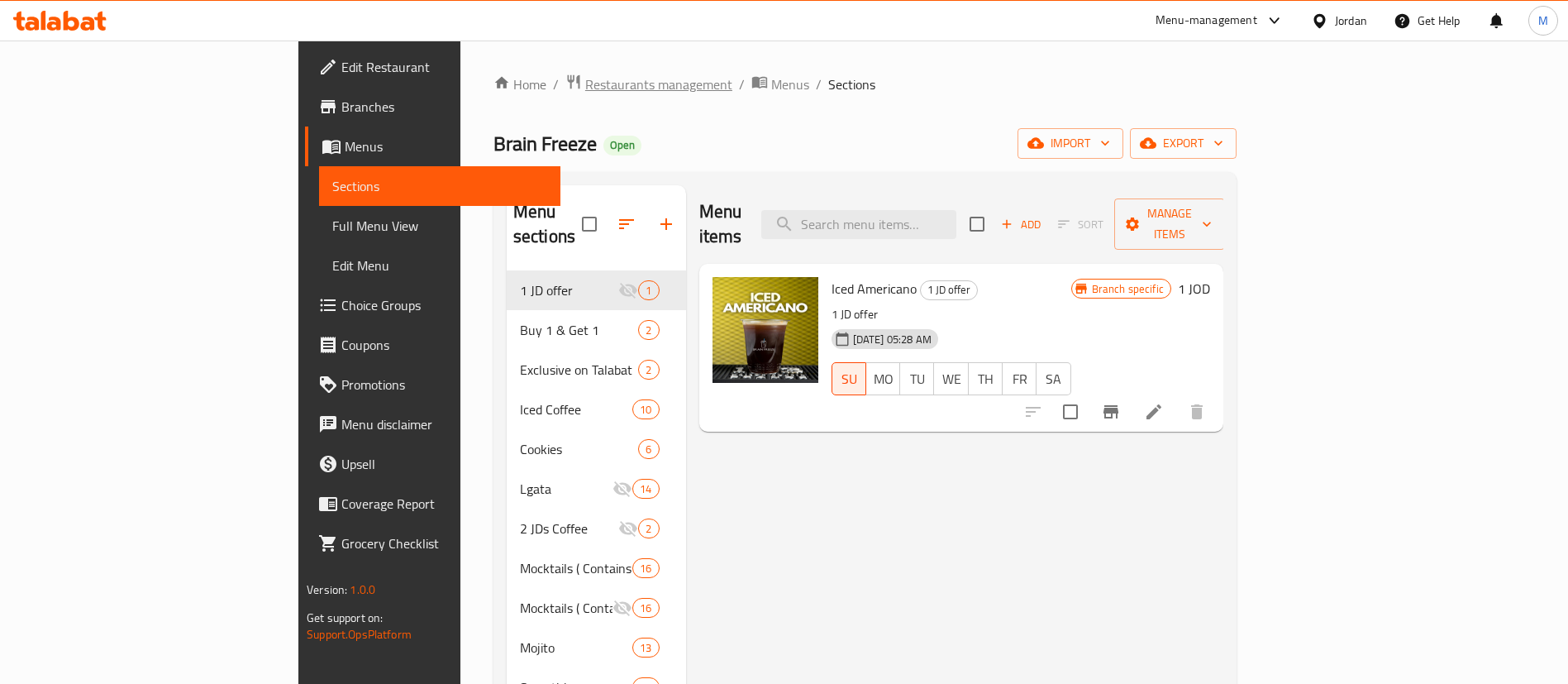
click at [585, 92] on span "Restaurants management" at bounding box center [658, 84] width 147 height 20
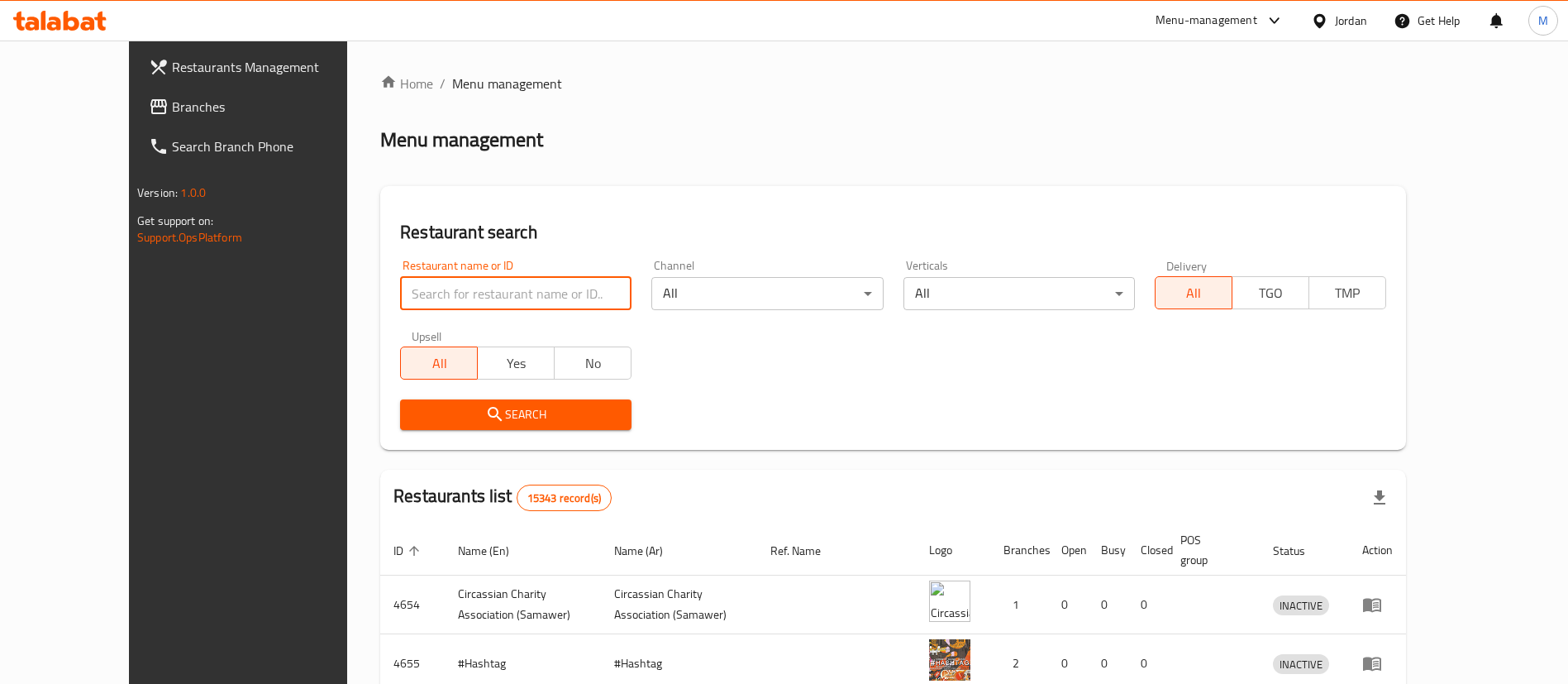
click at [456, 286] on input "search" at bounding box center [516, 293] width 232 height 33
type input "Brain Freeze"
click button "Search" at bounding box center [516, 415] width 232 height 31
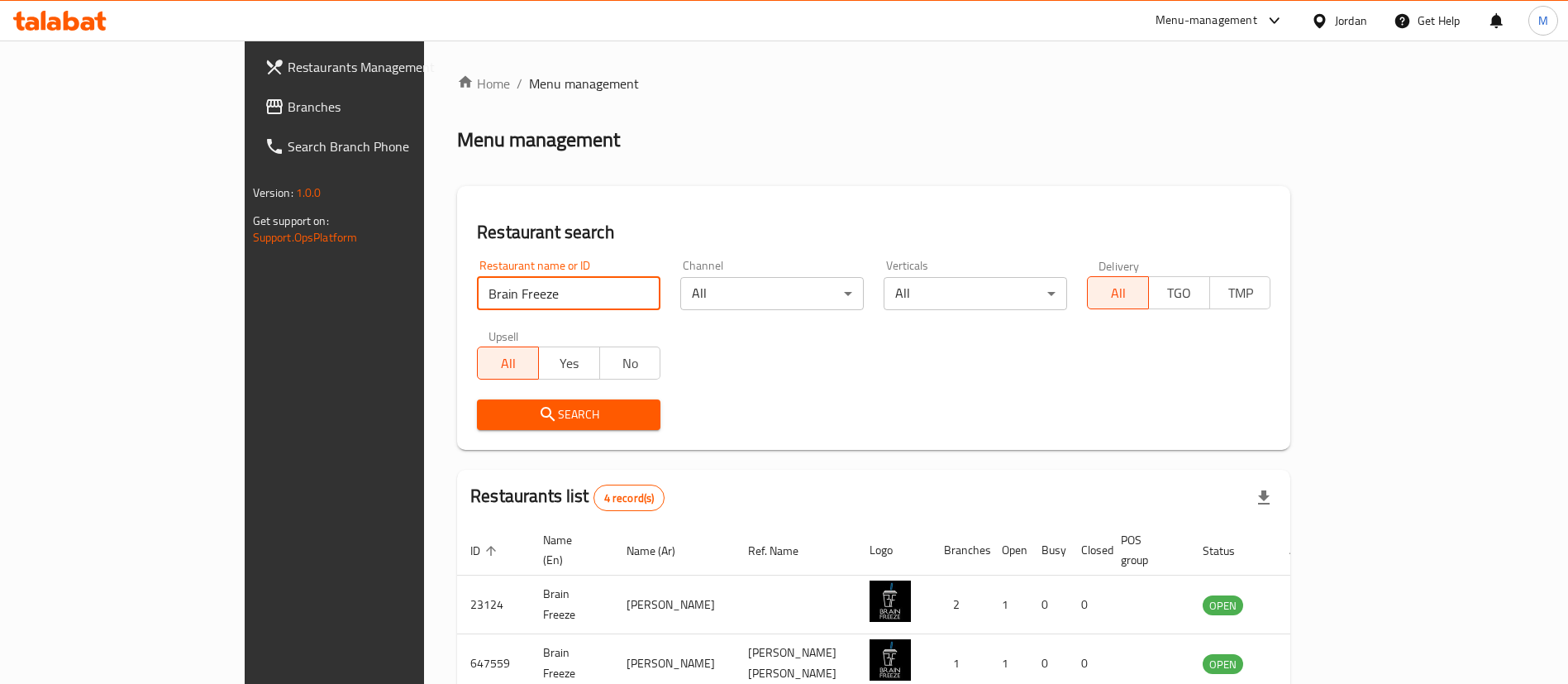
scroll to position [198, 0]
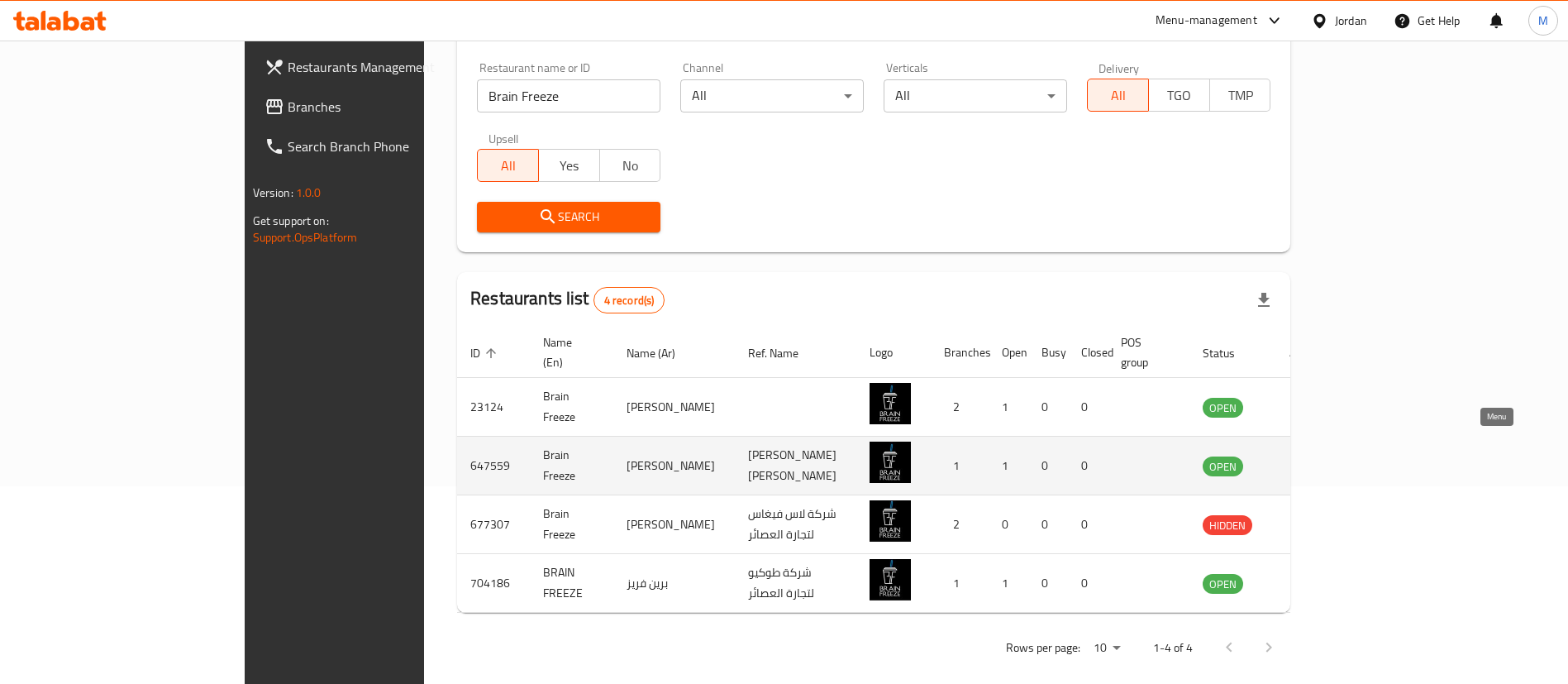
click at [1310, 455] on icon "enhanced table" at bounding box center [1299, 465] width 20 height 20
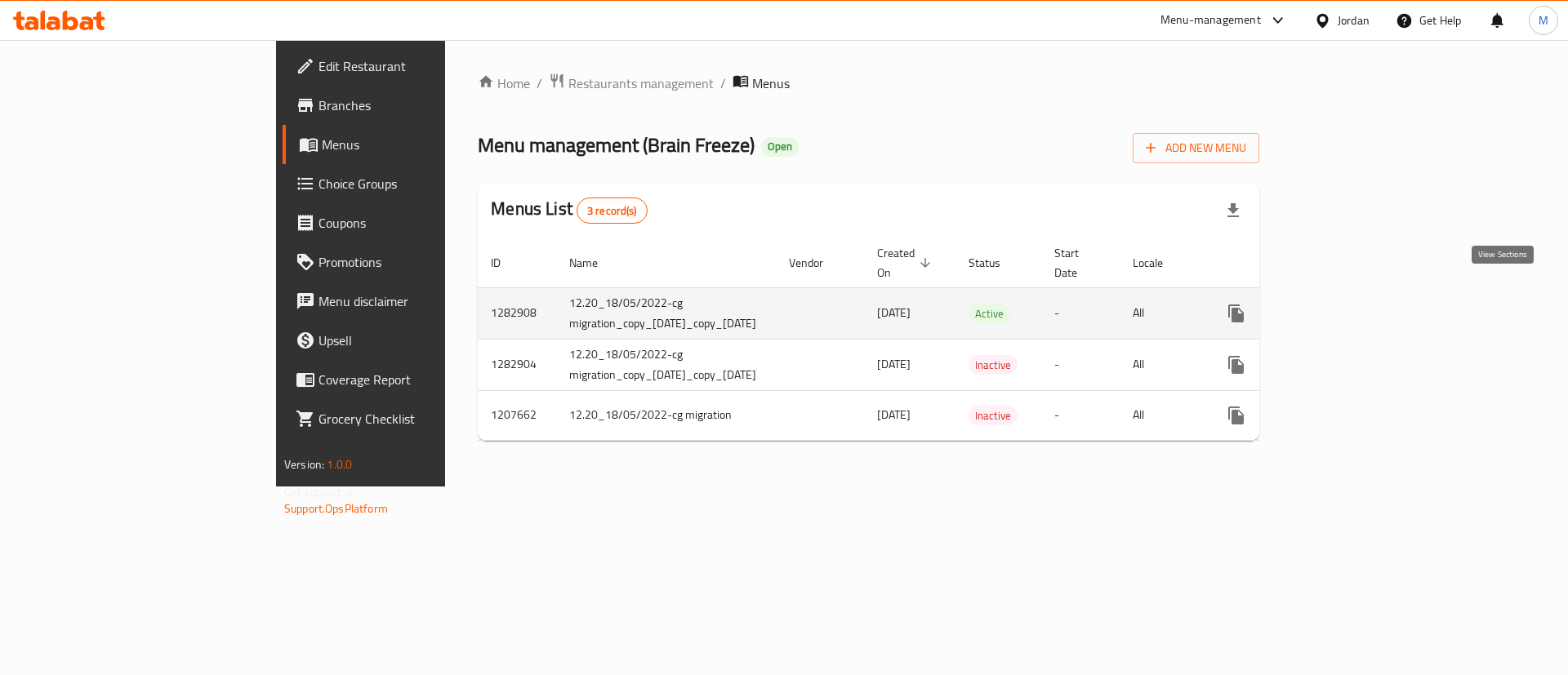
click at [1363, 304] on icon "enhanced table" at bounding box center [1353, 313] width 19 height 19
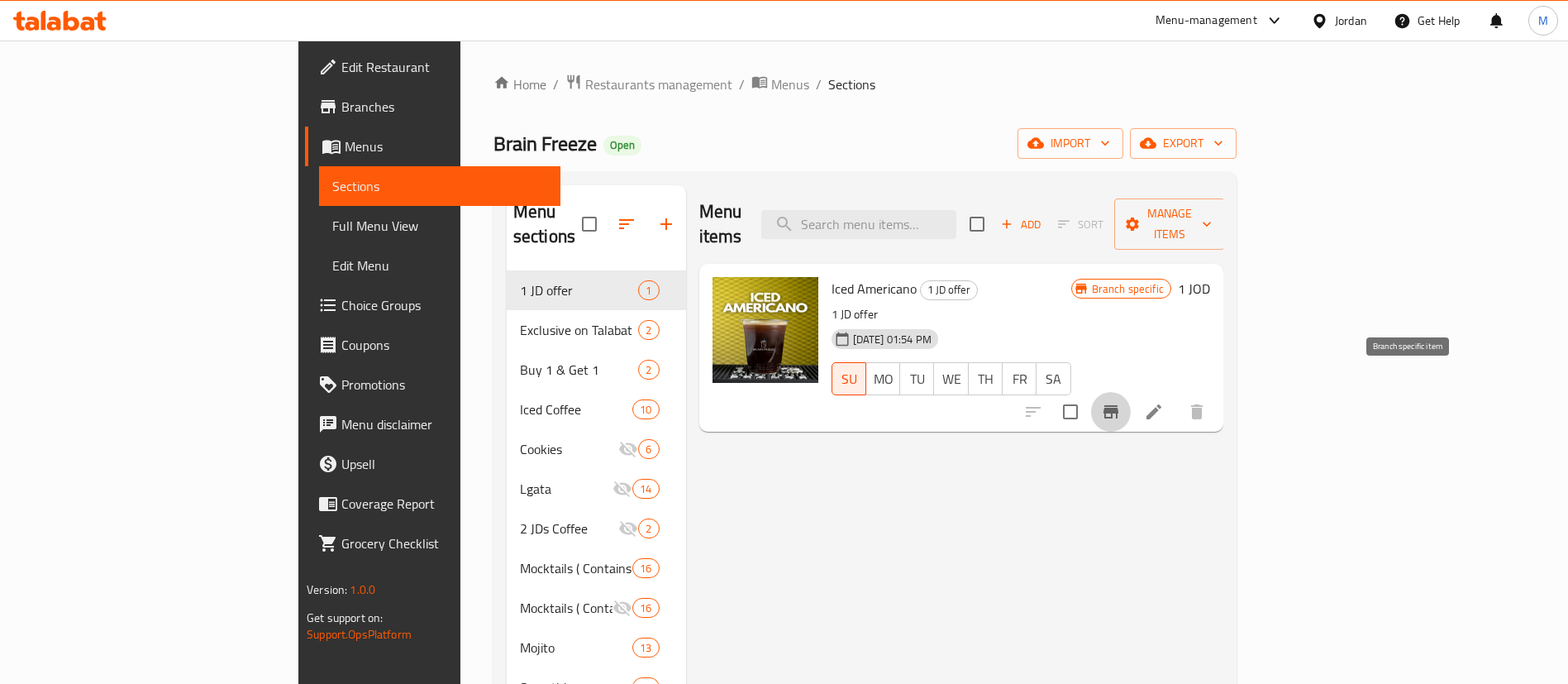
click at [1119, 405] on icon "Branch-specific-item" at bounding box center [1111, 412] width 15 height 14
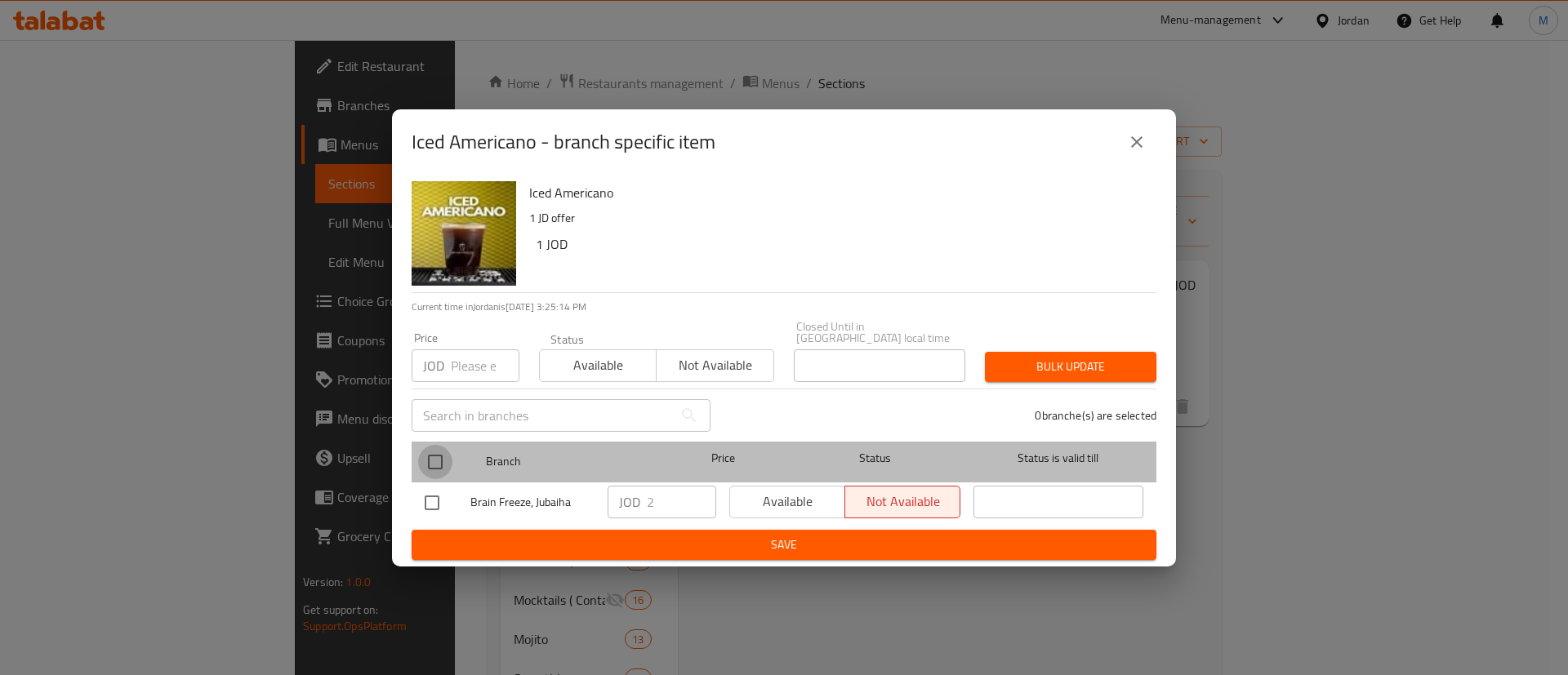
click at [440, 454] on input "checkbox" at bounding box center [435, 461] width 34 height 34
checkbox input "true"
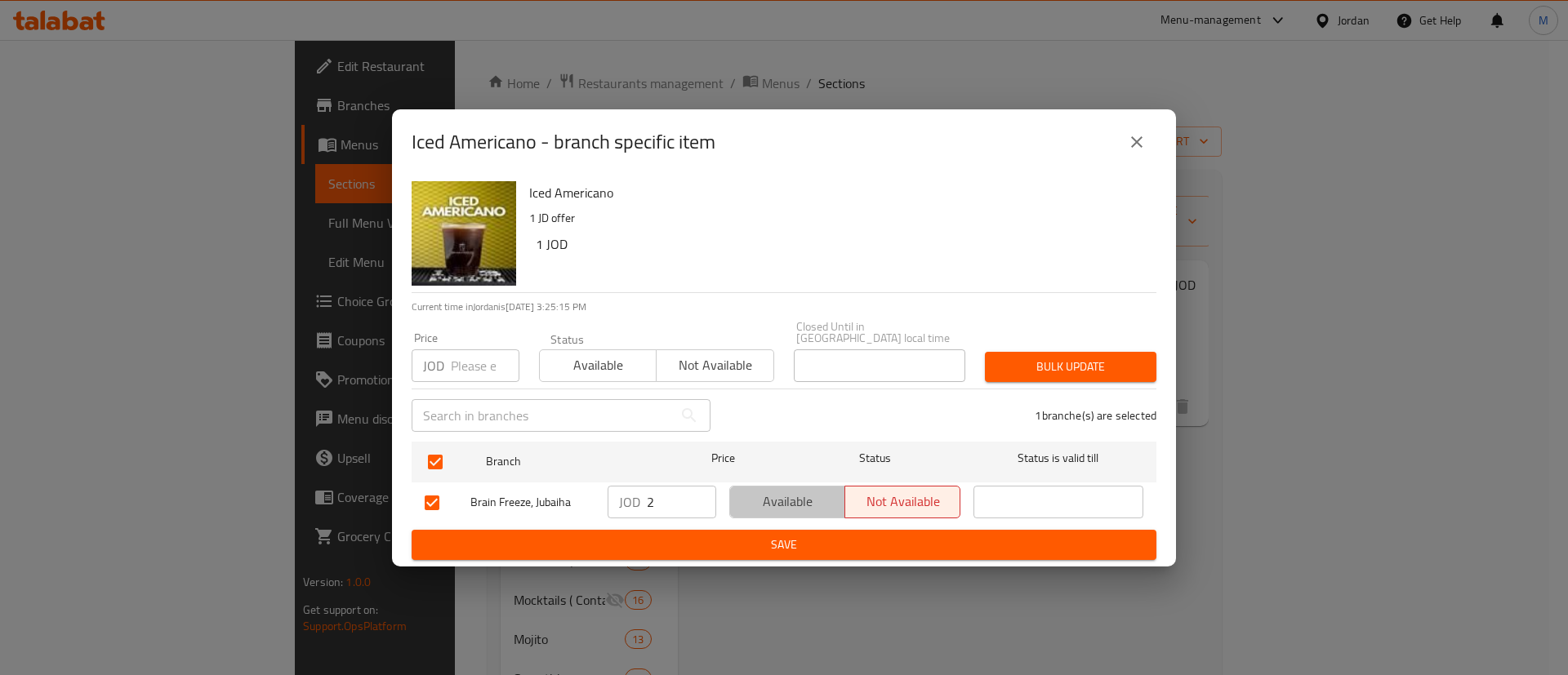
click at [761, 497] on span "Available" at bounding box center [788, 501] width 102 height 23
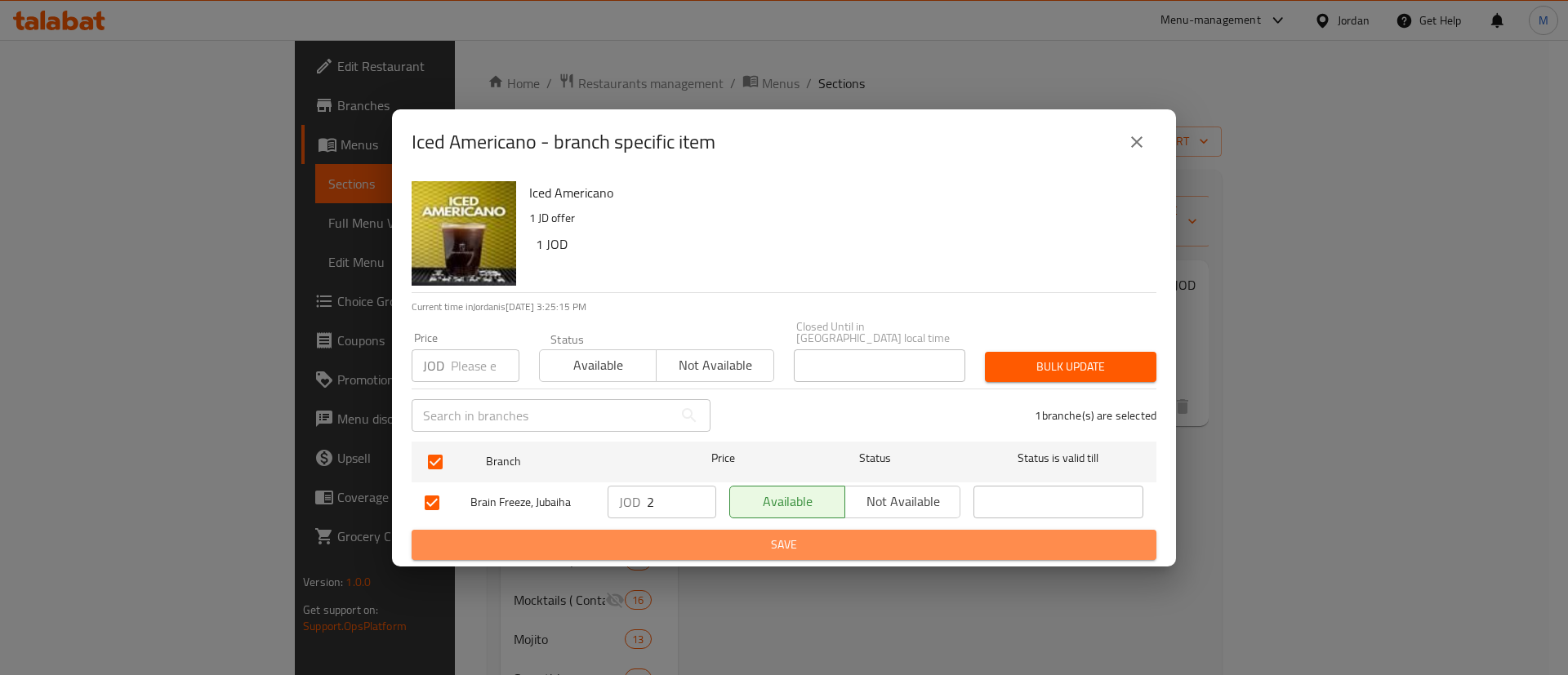
click at [778, 534] on span "Save" at bounding box center [784, 544] width 718 height 20
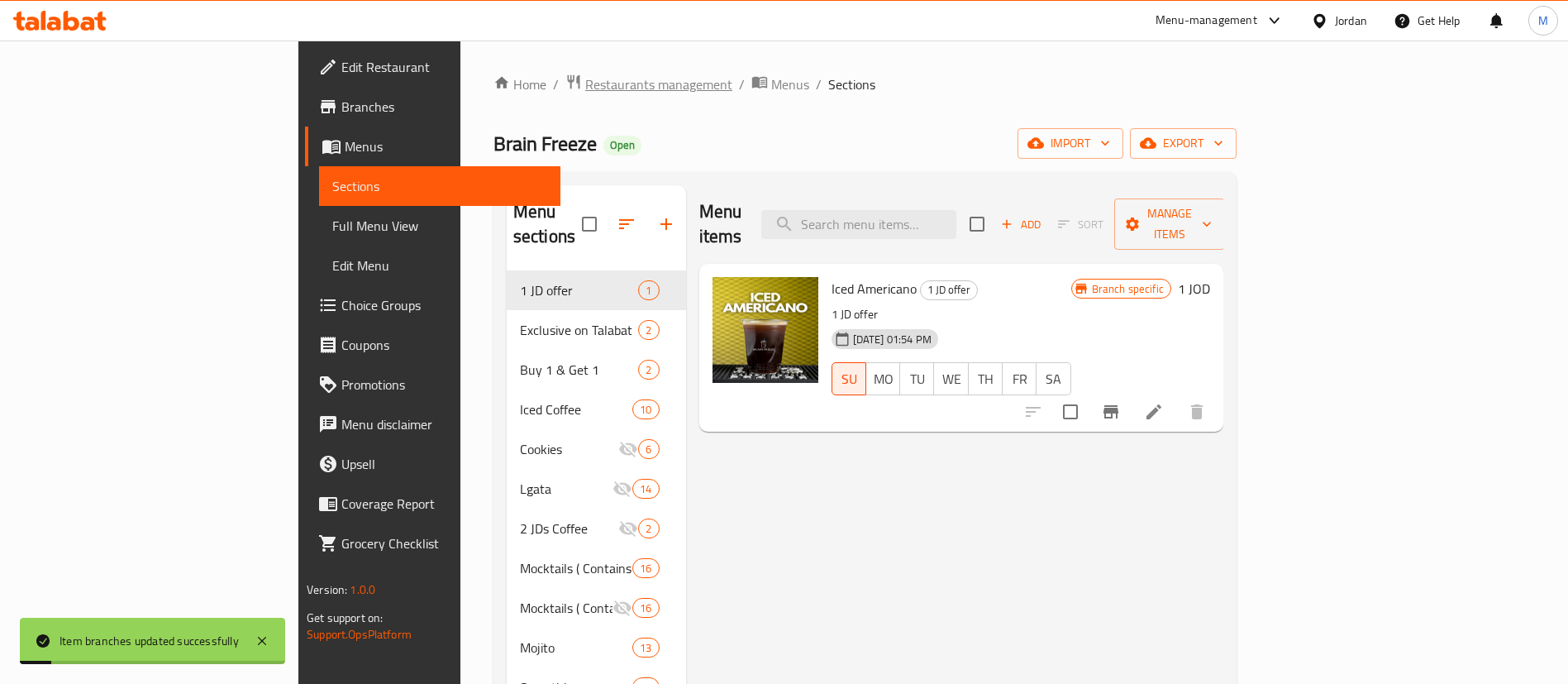
click at [585, 94] on span "Restaurants management" at bounding box center [658, 84] width 147 height 20
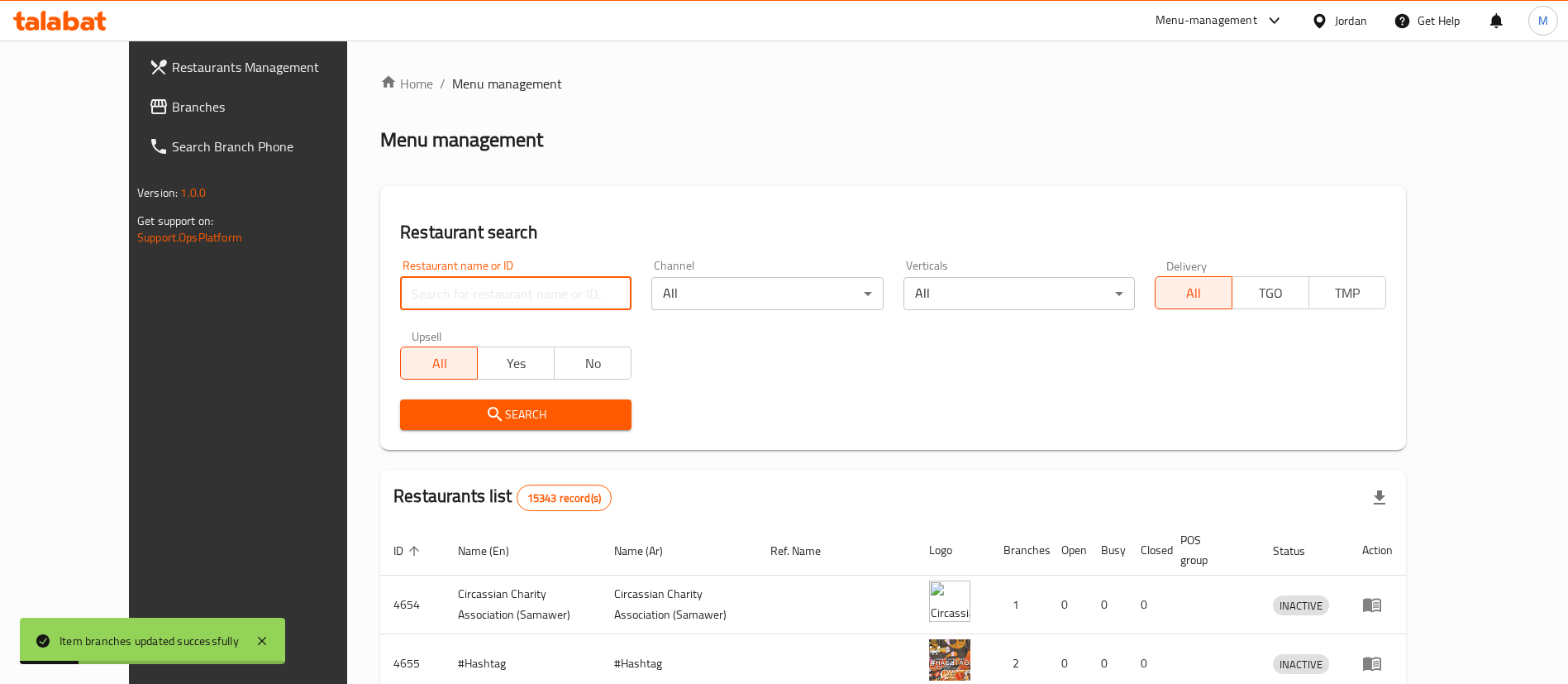
click at [435, 293] on input "search" at bounding box center [516, 293] width 232 height 33
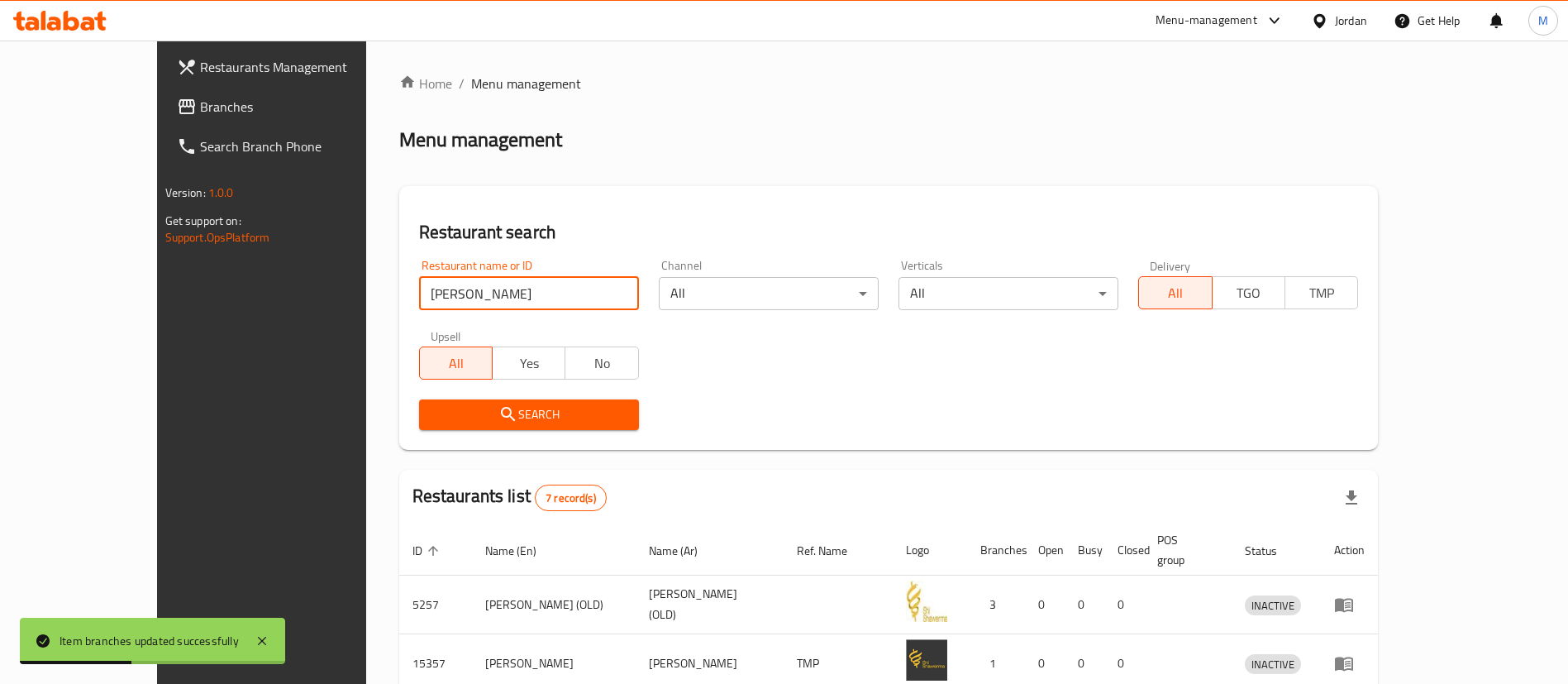
scroll to position [374, 0]
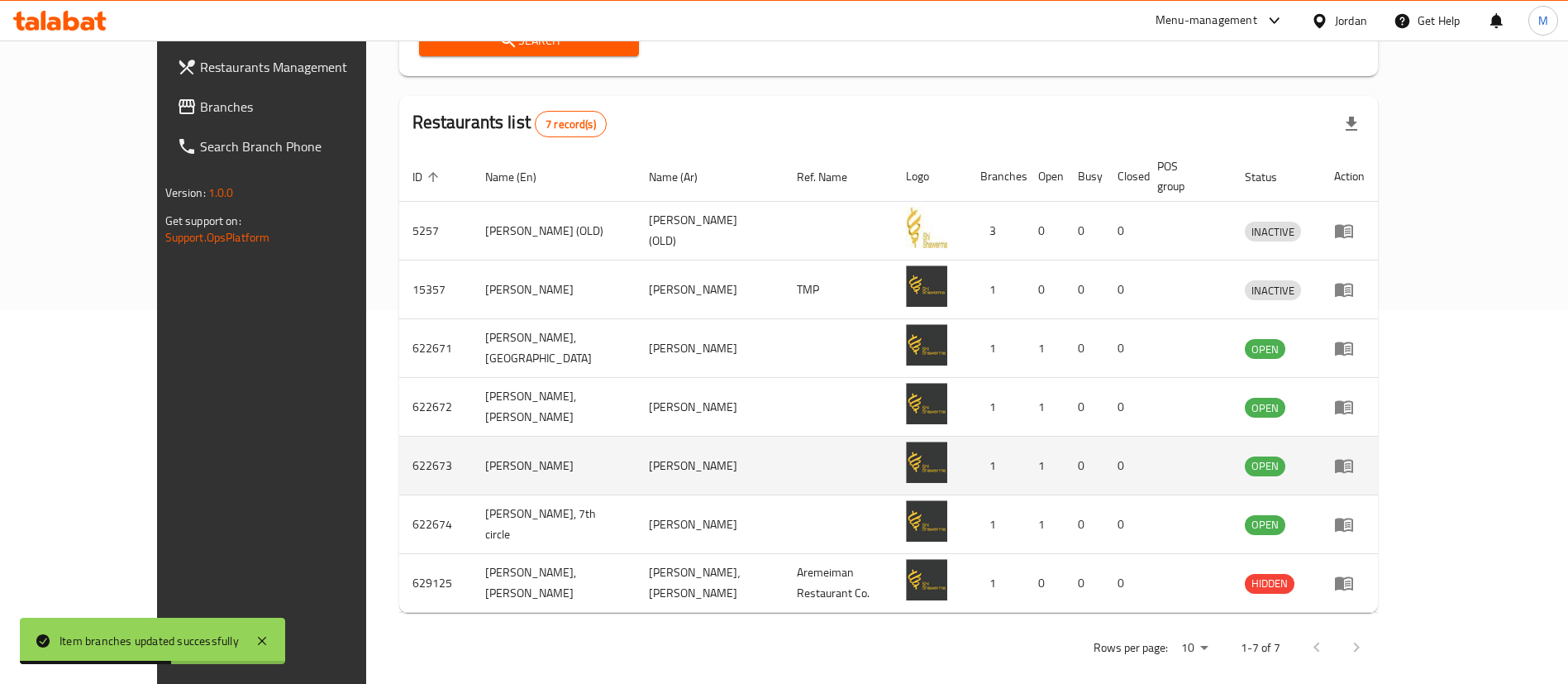
click at [399, 442] on td "622673" at bounding box center [436, 466] width 73 height 59
copy td "622673"
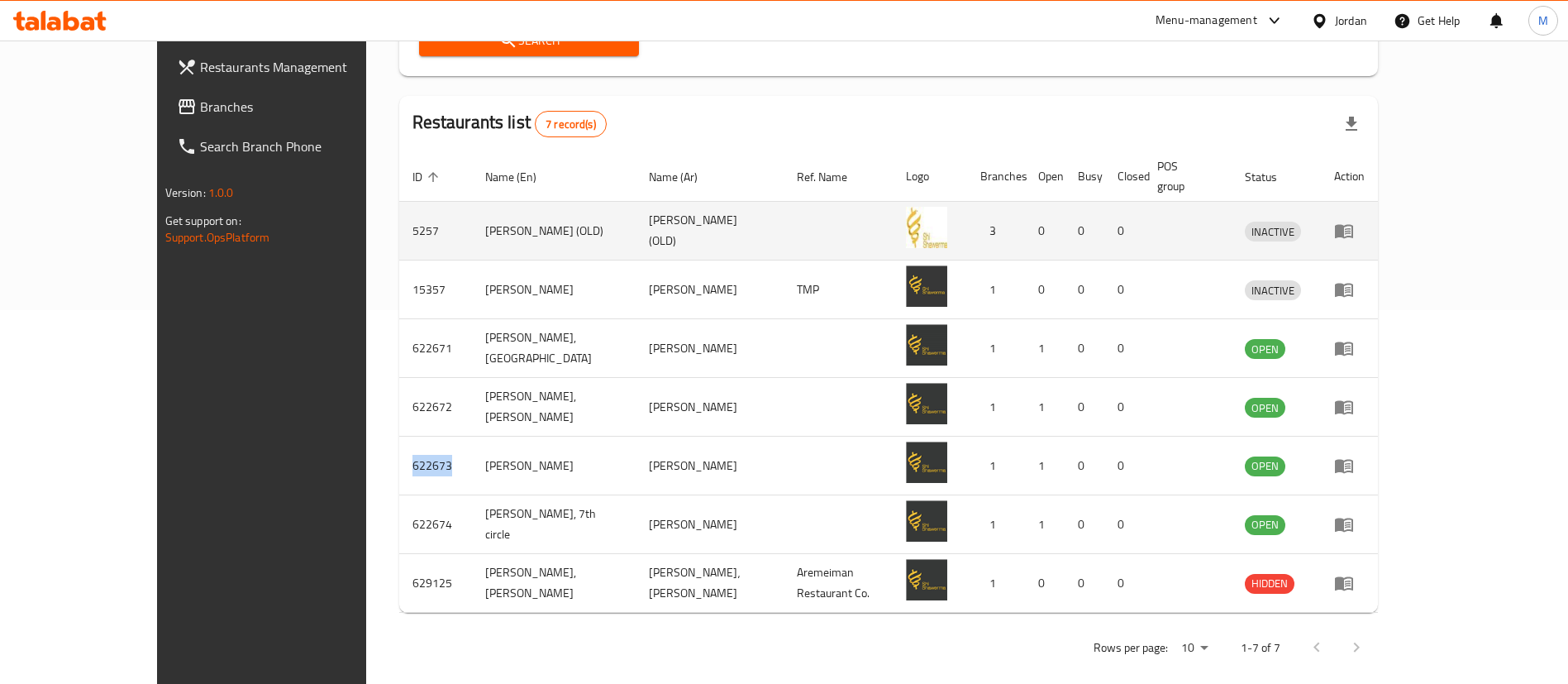
scroll to position [0, 0]
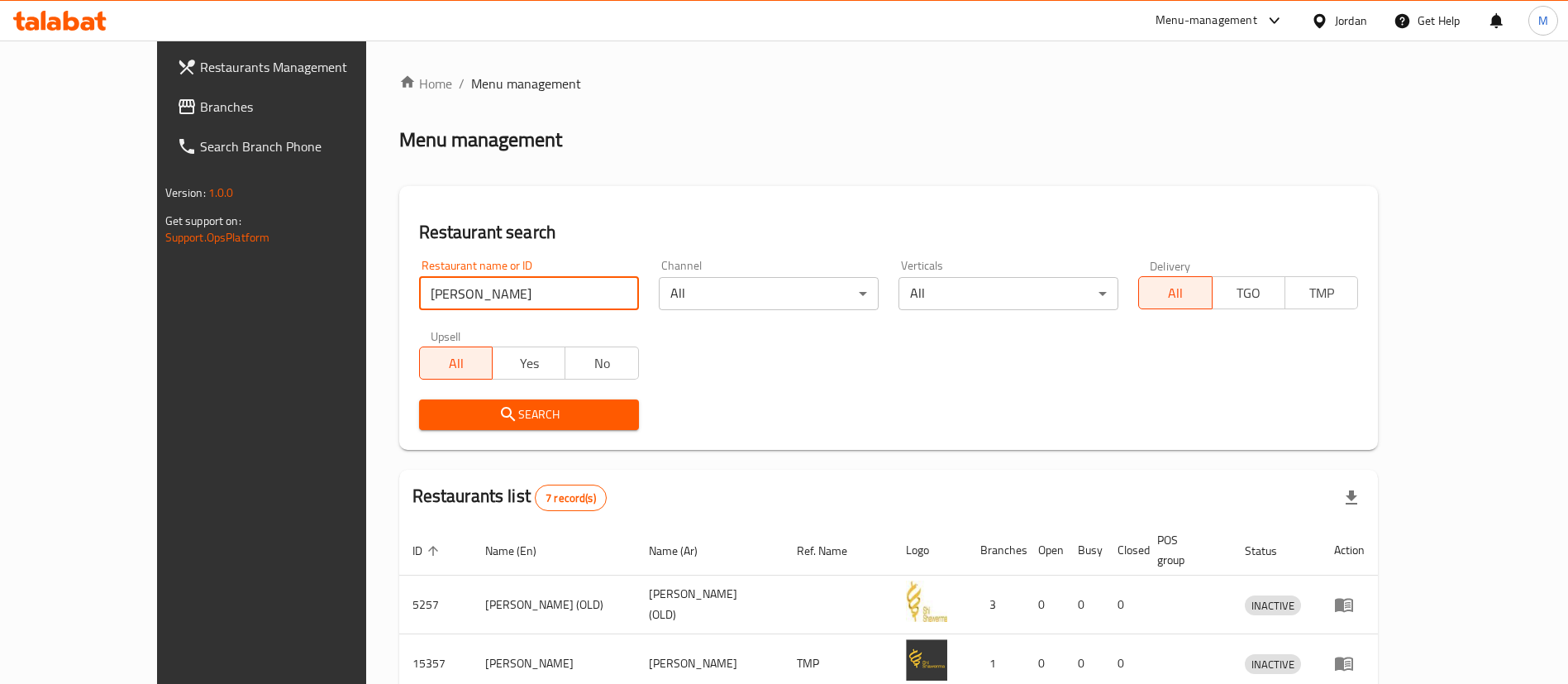
click at [444, 293] on input "[PERSON_NAME]" at bounding box center [528, 293] width 220 height 33
type input "donutt"
click button "Search" at bounding box center [528, 415] width 220 height 31
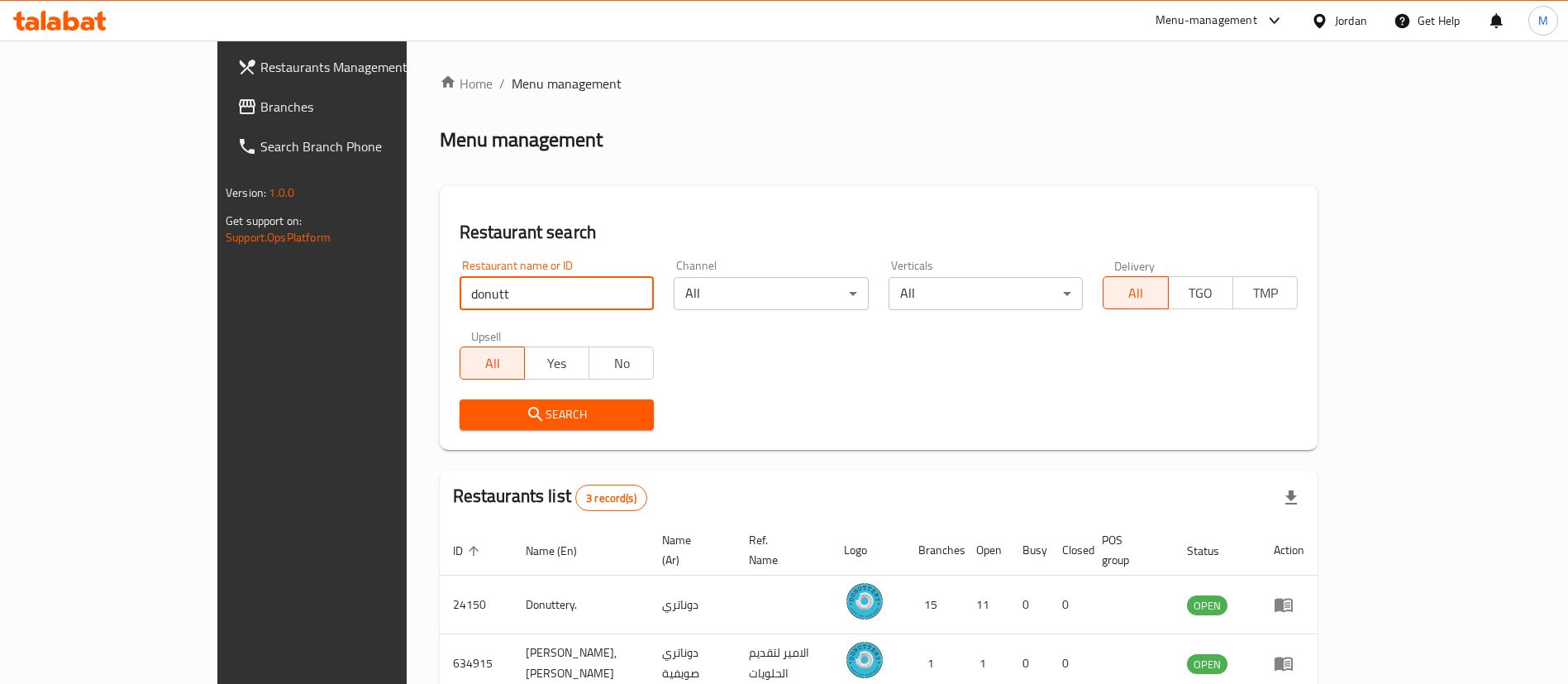
scroll to position [139, 0]
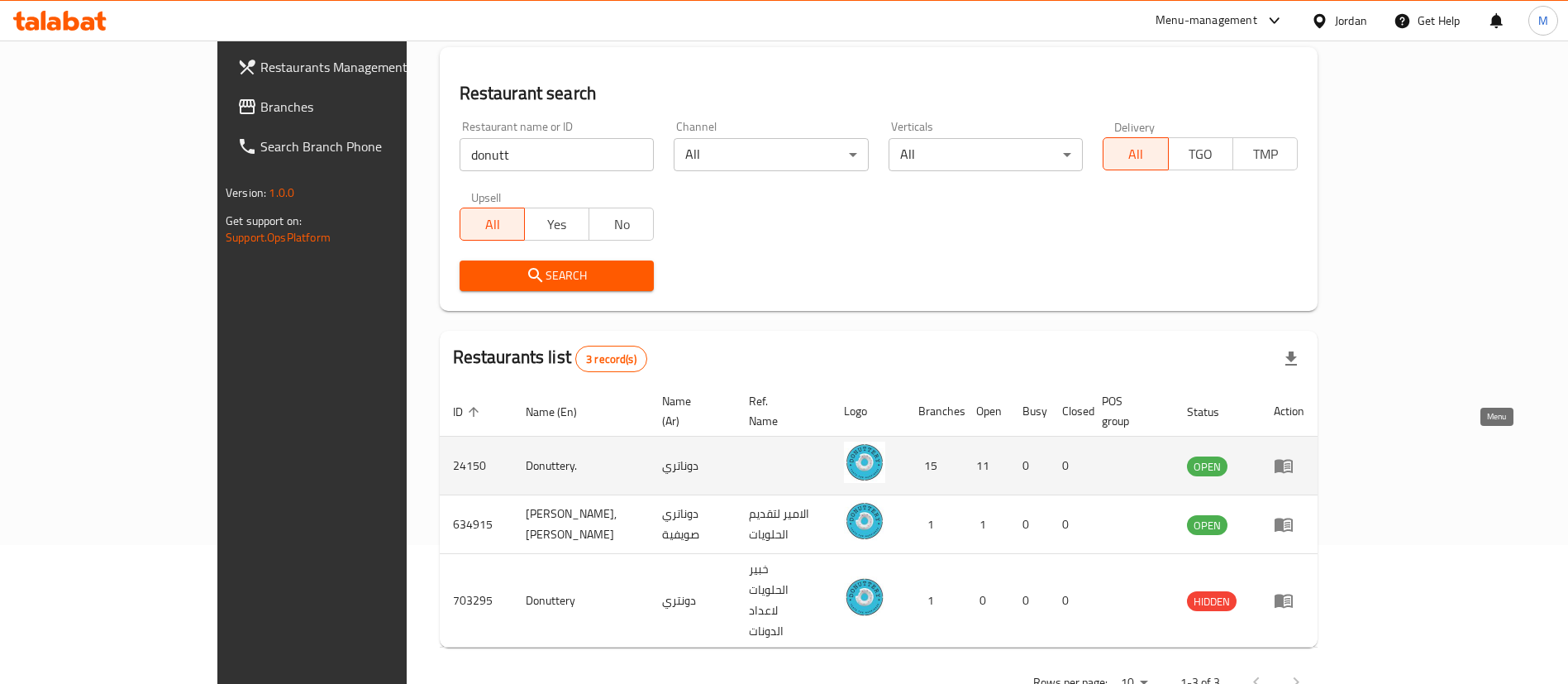
click at [1294, 455] on icon "enhanced table" at bounding box center [1283, 465] width 20 height 20
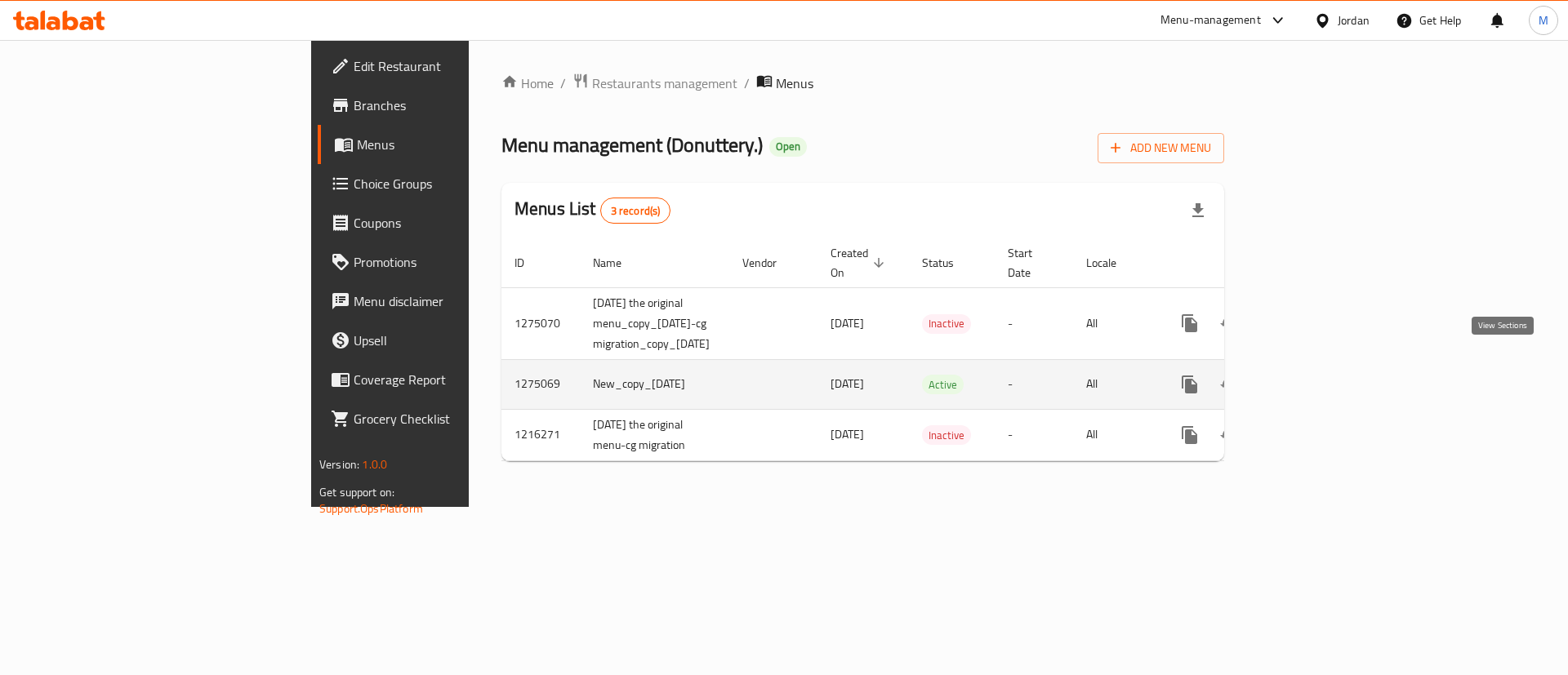
click at [1317, 375] on icon "enhanced table" at bounding box center [1306, 384] width 19 height 19
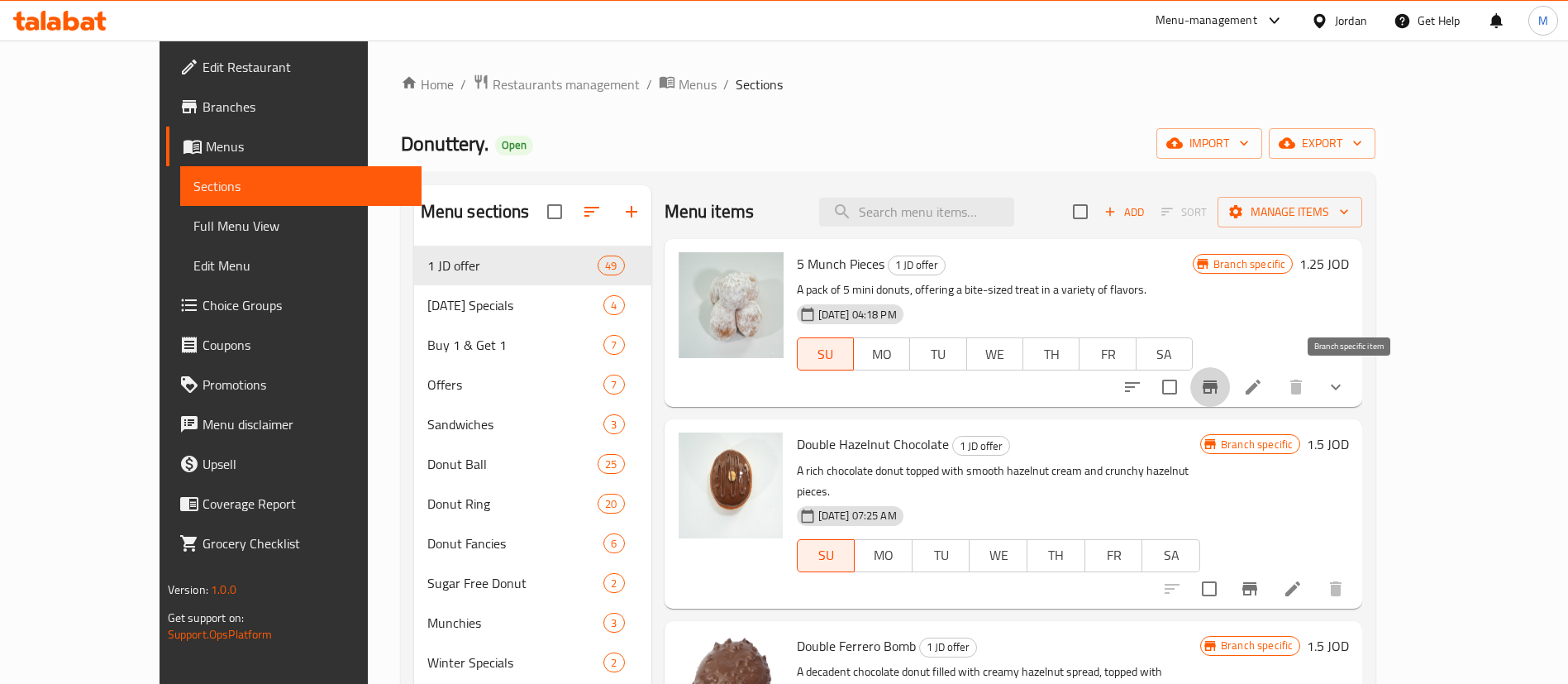
click at [1220, 387] on icon "Branch-specific-item" at bounding box center [1210, 387] width 20 height 20
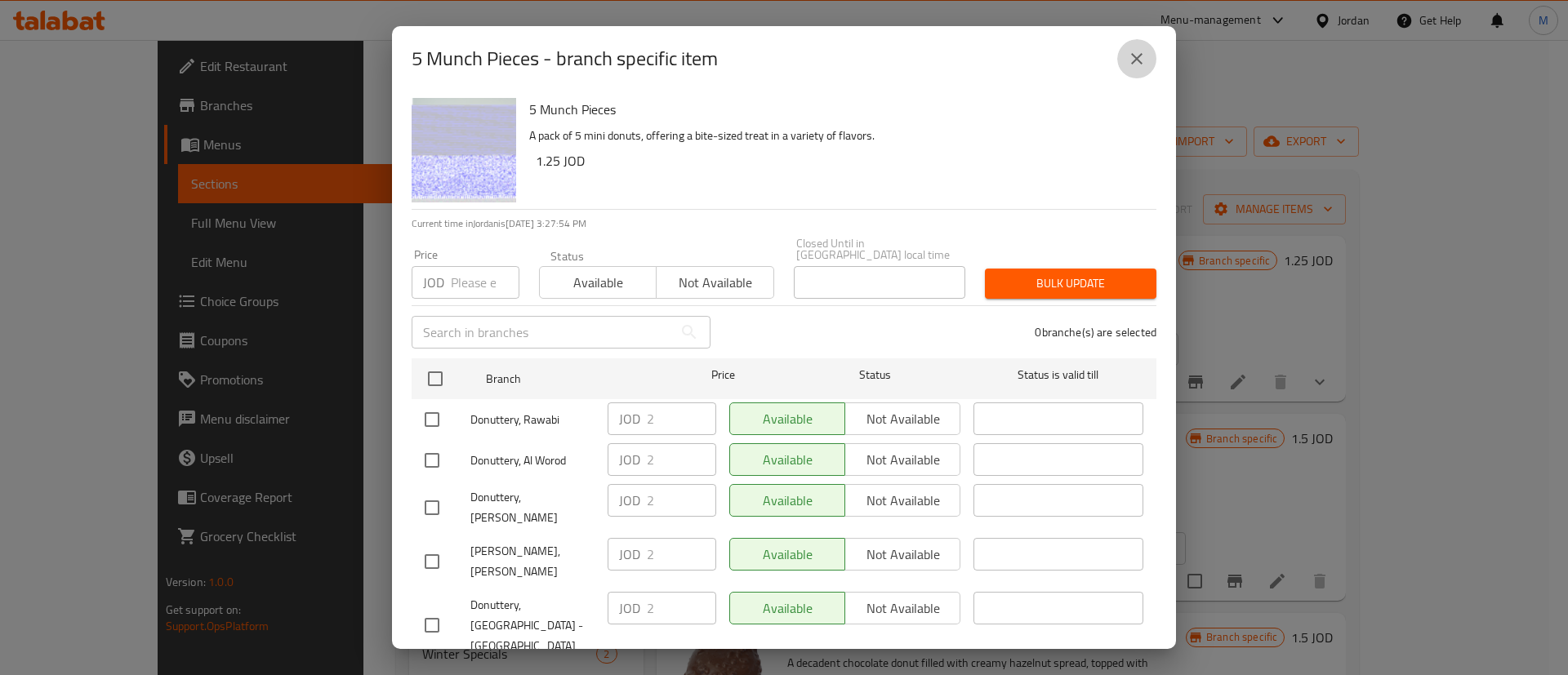
click at [1129, 52] on icon "close" at bounding box center [1136, 58] width 19 height 19
